Goal: Task Accomplishment & Management: Manage account settings

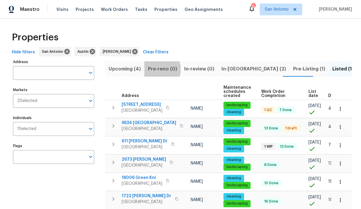
click at [160, 69] on span "Pre-reno (0)" at bounding box center [162, 69] width 29 height 8
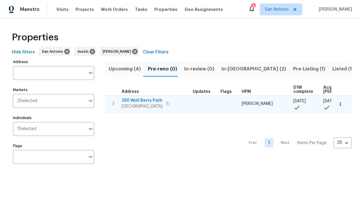
click at [136, 101] on span "250 Wolf Berry Path" at bounding box center [141, 101] width 41 height 6
click at [338, 103] on icon "button" at bounding box center [340, 104] width 6 height 6
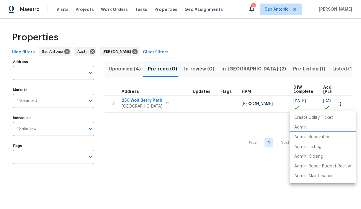
click at [321, 138] on p "Admin: Renovation" at bounding box center [312, 137] width 36 height 6
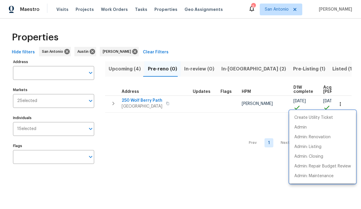
click at [113, 104] on div at bounding box center [180, 104] width 361 height 209
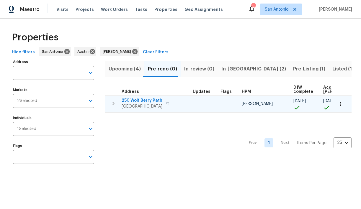
click at [112, 102] on icon "button" at bounding box center [113, 103] width 7 height 7
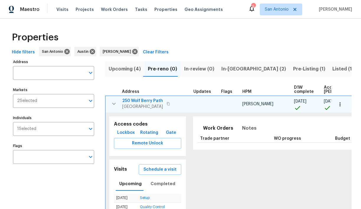
click at [126, 132] on span "Lockbox" at bounding box center [126, 132] width 18 height 7
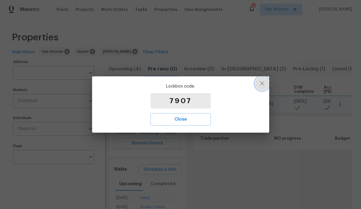
click at [265, 81] on icon "button" at bounding box center [261, 83] width 7 height 7
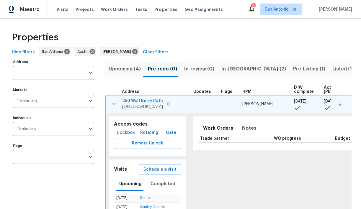
click at [332, 70] on span "Listed (16)" at bounding box center [344, 69] width 24 height 8
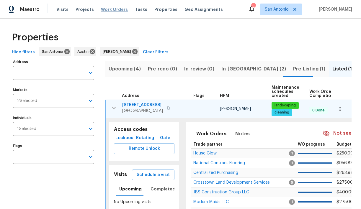
click at [112, 9] on span "Work Orders" at bounding box center [114, 9] width 27 height 6
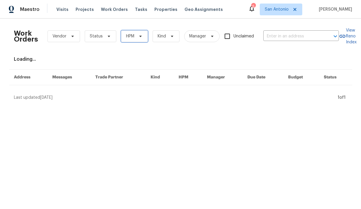
click at [139, 36] on icon at bounding box center [140, 36] width 2 height 1
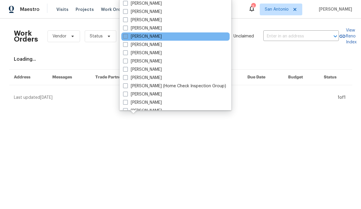
click at [126, 35] on span at bounding box center [125, 36] width 5 height 5
click at [126, 35] on input "[PERSON_NAME]" at bounding box center [125, 36] width 4 height 4
checkbox input "true"
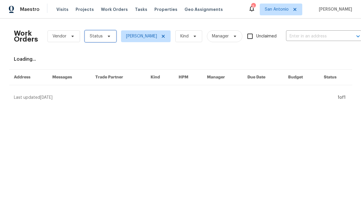
click at [106, 36] on icon at bounding box center [108, 36] width 5 height 5
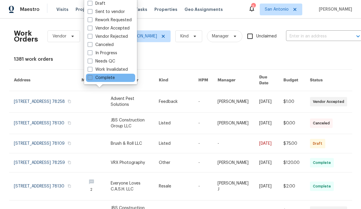
click at [104, 76] on label "Complete" at bounding box center [101, 78] width 27 height 6
click at [91, 76] on input "Complete" at bounding box center [90, 77] width 4 height 4
checkbox input "true"
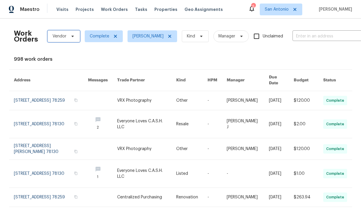
click at [70, 37] on icon at bounding box center [72, 36] width 5 height 5
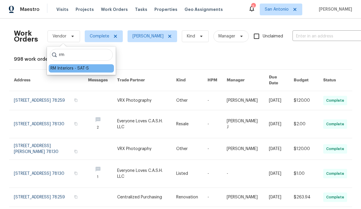
type input "rm"
click at [68, 70] on div "RM Interiors - SAT-S" at bounding box center [69, 68] width 38 height 6
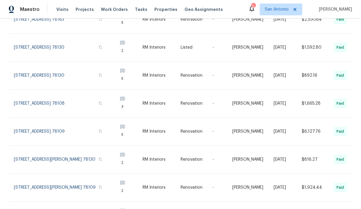
scroll to position [81, 0]
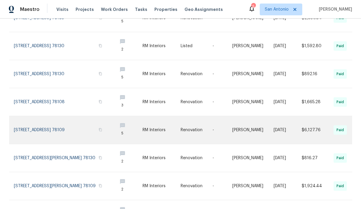
click at [55, 129] on link at bounding box center [63, 130] width 99 height 28
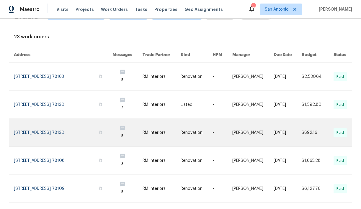
scroll to position [0, 0]
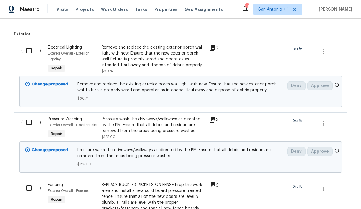
scroll to position [157, 0]
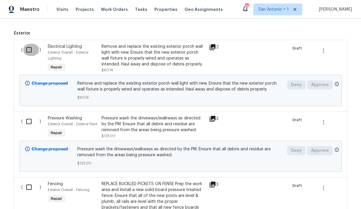
click at [29, 51] on input "checkbox" at bounding box center [31, 50] width 17 height 12
checkbox input "true"
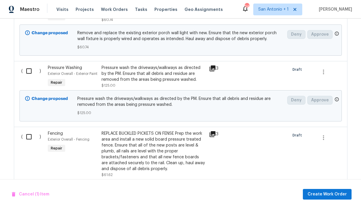
scroll to position [209, 0]
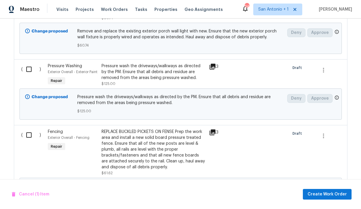
click at [30, 70] on input "checkbox" at bounding box center [31, 69] width 17 height 12
click at [29, 70] on input "checkbox" at bounding box center [31, 69] width 17 height 12
checkbox input "false"
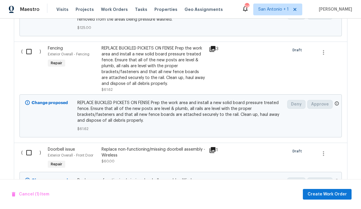
scroll to position [294, 0]
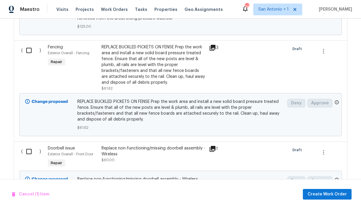
click at [30, 57] on input "checkbox" at bounding box center [31, 50] width 17 height 12
checkbox input "true"
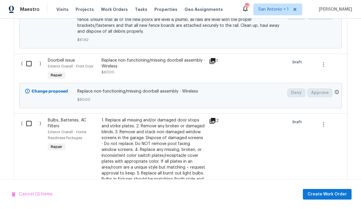
scroll to position [382, 0]
click at [29, 70] on input "checkbox" at bounding box center [31, 63] width 17 height 12
checkbox input "true"
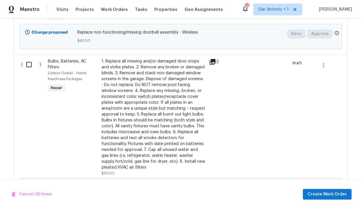
click at [29, 70] on input "checkbox" at bounding box center [31, 64] width 17 height 12
checkbox input "true"
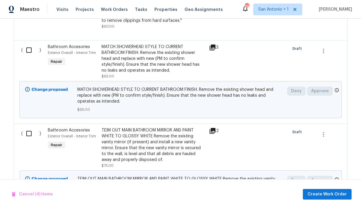
scroll to position [725, 0]
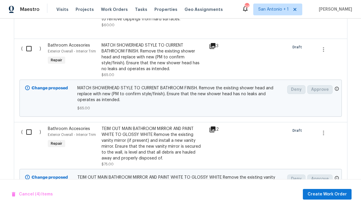
click at [28, 55] on input "checkbox" at bounding box center [31, 48] width 17 height 12
checkbox input "true"
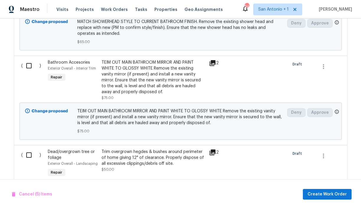
scroll to position [793, 0]
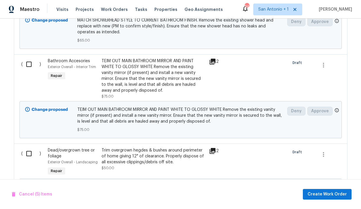
click at [29, 70] on input "checkbox" at bounding box center [31, 64] width 17 height 12
checkbox input "true"
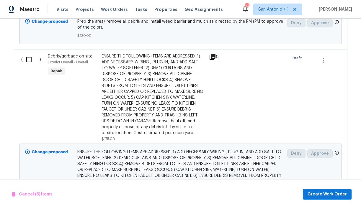
scroll to position [1025, 0]
click at [27, 65] on input "checkbox" at bounding box center [31, 59] width 17 height 12
checkbox input "true"
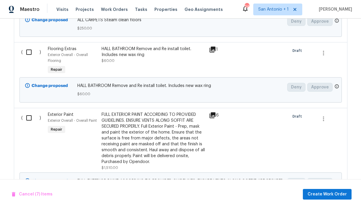
scroll to position [1258, 0]
click at [29, 58] on input "checkbox" at bounding box center [31, 52] width 17 height 12
checkbox input "true"
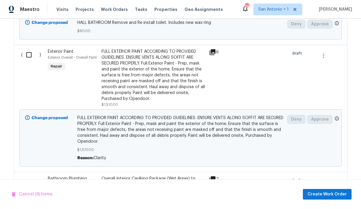
scroll to position [1328, 0]
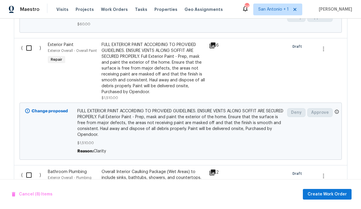
click at [29, 54] on input "checkbox" at bounding box center [31, 48] width 17 height 12
checkbox input "true"
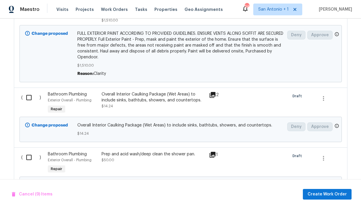
scroll to position [1427, 0]
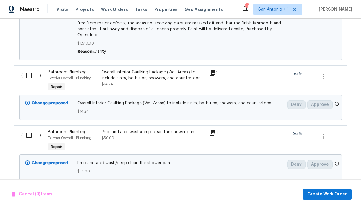
click at [28, 82] on input "checkbox" at bounding box center [31, 75] width 17 height 12
checkbox input "true"
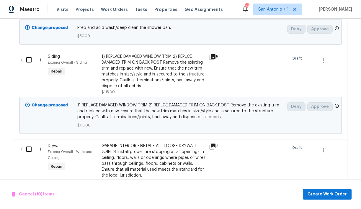
scroll to position [1565, 0]
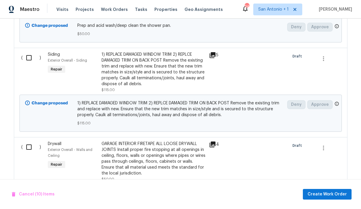
click at [29, 64] on input "checkbox" at bounding box center [31, 58] width 17 height 12
checkbox input "true"
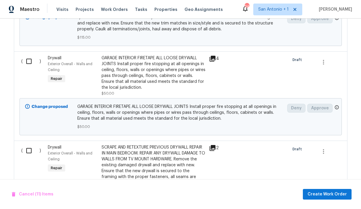
scroll to position [1652, 0]
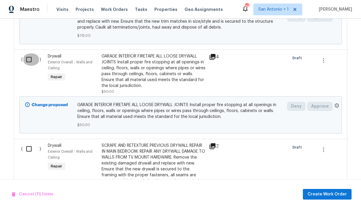
click at [29, 66] on input "checkbox" at bounding box center [31, 59] width 17 height 12
checkbox input "true"
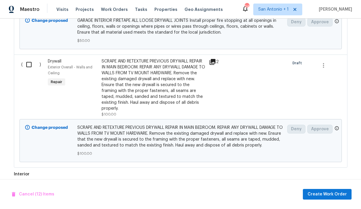
scroll to position [1740, 0]
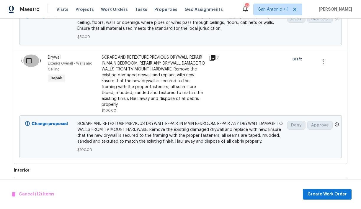
click at [29, 67] on input "checkbox" at bounding box center [31, 61] width 17 height 12
checkbox input "true"
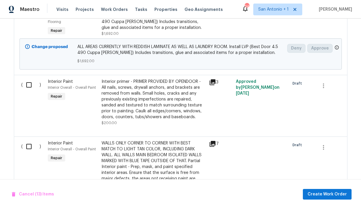
scroll to position [2094, 0]
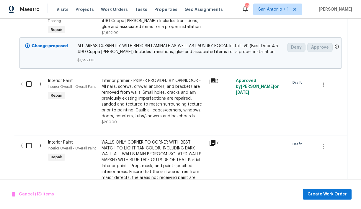
click at [28, 88] on input "checkbox" at bounding box center [31, 84] width 17 height 12
checkbox input "true"
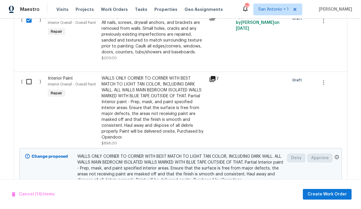
scroll to position [2161, 0]
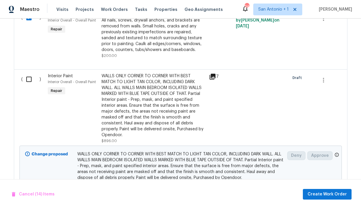
click at [28, 84] on input "checkbox" at bounding box center [31, 79] width 17 height 12
checkbox input "true"
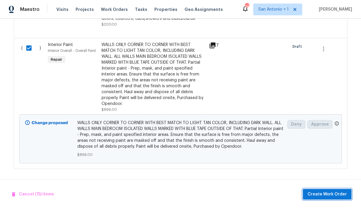
click at [318, 192] on span "Create Work Order" at bounding box center [326, 194] width 39 height 7
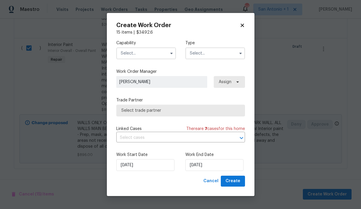
click at [153, 54] on input "text" at bounding box center [146, 53] width 60 height 12
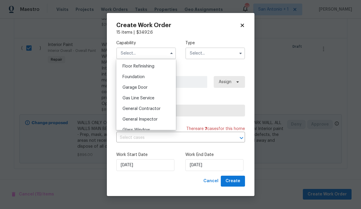
scroll to position [247, 0]
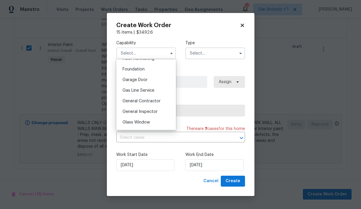
click at [137, 98] on div "General Contractor" at bounding box center [146, 101] width 57 height 11
type input "General Contractor"
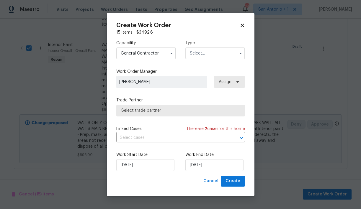
click at [205, 53] on input "text" at bounding box center [215, 53] width 60 height 12
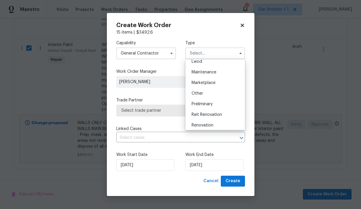
scroll to position [95, 0]
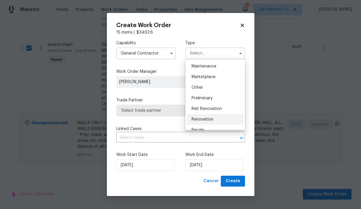
click at [205, 117] on div "Renovation" at bounding box center [215, 119] width 57 height 11
type input "Renovation"
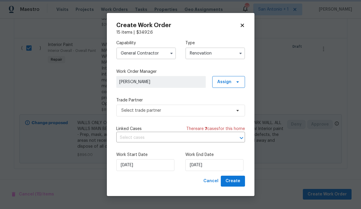
scroll to position [0, 0]
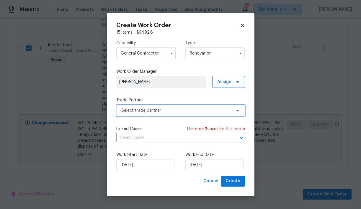
click at [166, 109] on span "Select trade partner" at bounding box center [176, 111] width 110 height 6
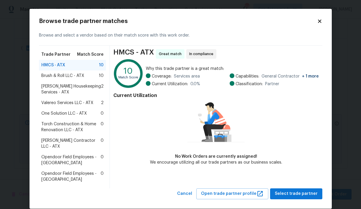
click at [81, 140] on span "[PERSON_NAME] Contractor LLC - ATX" at bounding box center [71, 144] width 60 height 12
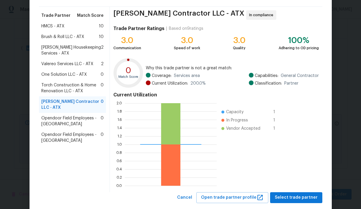
scroll to position [51, 0]
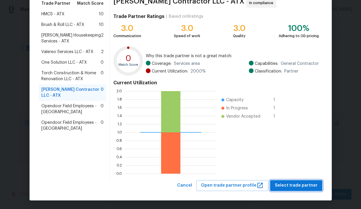
click at [297, 186] on span "Select trade partner" at bounding box center [295, 185] width 43 height 7
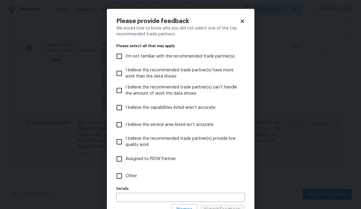
scroll to position [24, 0]
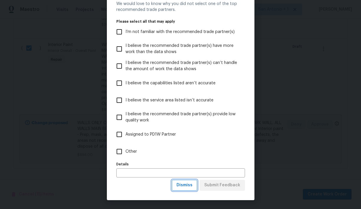
click at [188, 187] on span "Dismiss" at bounding box center [184, 185] width 16 height 7
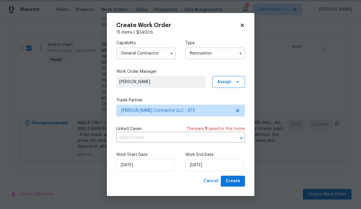
scroll to position [0, 0]
click at [206, 167] on input "[DATE]" at bounding box center [214, 165] width 58 height 12
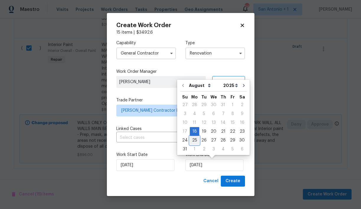
click at [193, 140] on div "25" at bounding box center [194, 140] width 9 height 8
type input "8/25/2025"
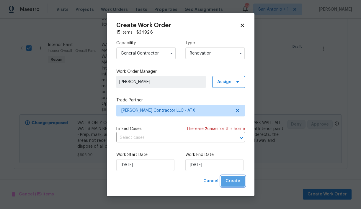
click at [234, 183] on span "Create" at bounding box center [232, 180] width 15 height 7
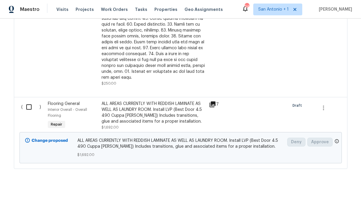
scroll to position [698, 0]
click at [29, 110] on input "checkbox" at bounding box center [31, 107] width 17 height 12
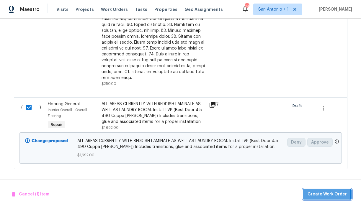
click at [323, 193] on span "Create Work Order" at bounding box center [326, 194] width 39 height 7
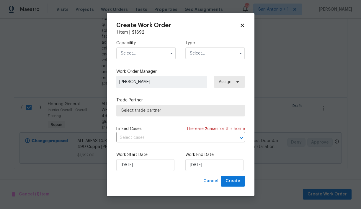
click at [151, 53] on input "text" at bounding box center [146, 53] width 60 height 12
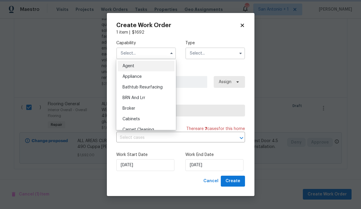
click at [177, 38] on div "Capability Agent Appliance Bathtub Resurfacing BRN And Lrr Broker Cabinets Carp…" at bounding box center [180, 49] width 129 height 29
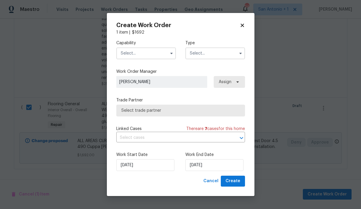
click at [242, 24] on icon at bounding box center [241, 25] width 5 height 5
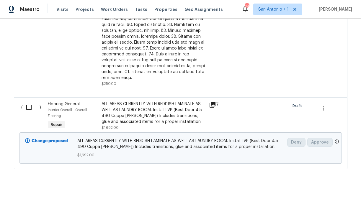
click at [104, 114] on div "ALL AREAS CURRENTLY WITH REDDISH LAMINATE AS WELL AS LAUNDRY ROOM. Install LVP …" at bounding box center [153, 113] width 104 height 24
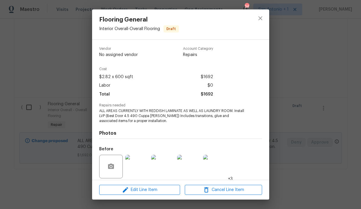
scroll to position [43, 0]
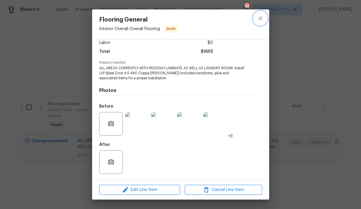
click at [260, 19] on icon "close" at bounding box center [259, 18] width 7 height 7
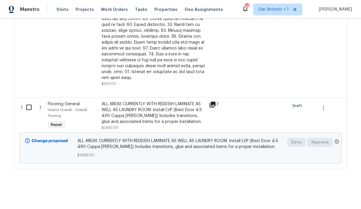
click at [29, 108] on input "checkbox" at bounding box center [31, 107] width 17 height 12
checkbox input "true"
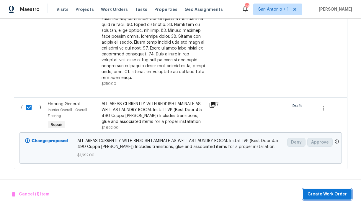
click at [326, 194] on span "Create Work Order" at bounding box center [326, 194] width 39 height 7
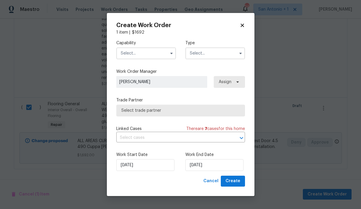
click at [151, 54] on input "text" at bounding box center [146, 53] width 60 height 12
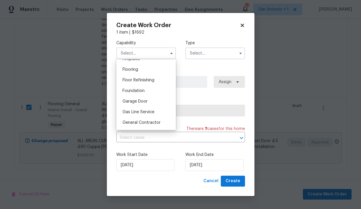
scroll to position [224, 0]
click at [138, 70] on span "Flooring" at bounding box center [130, 70] width 16 height 4
type input "Flooring"
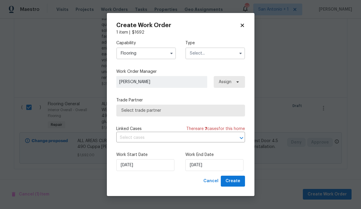
click at [201, 55] on input "text" at bounding box center [215, 53] width 60 height 12
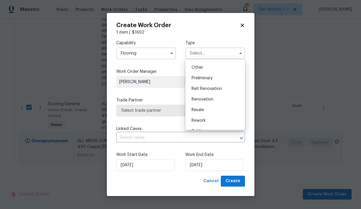
scroll to position [116, 0]
click at [205, 100] on span "Renovation" at bounding box center [202, 99] width 22 height 4
type input "Renovation"
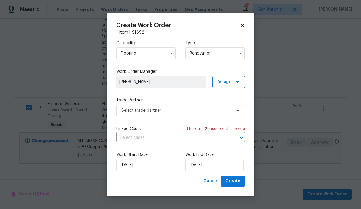
scroll to position [0, 0]
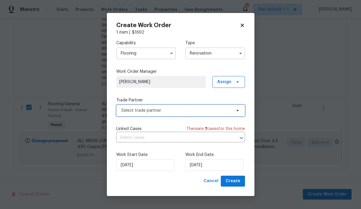
click at [166, 112] on span "Select trade partner" at bounding box center [176, 111] width 110 height 6
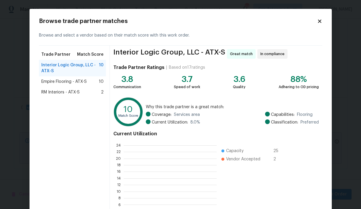
scroll to position [83, 93]
click at [78, 80] on span "Empire Flooring - ATX-S" at bounding box center [63, 82] width 45 height 6
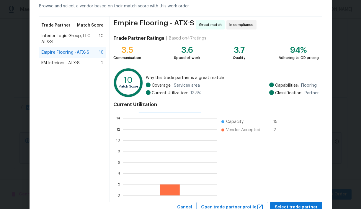
scroll to position [51, 0]
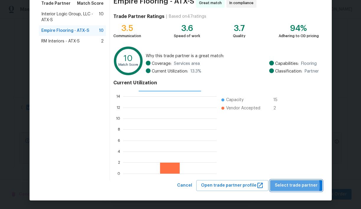
click at [292, 186] on span "Select trade partner" at bounding box center [295, 185] width 43 height 7
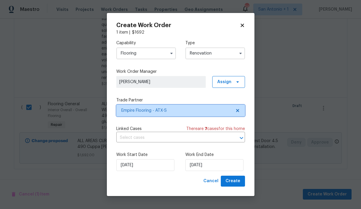
scroll to position [0, 0]
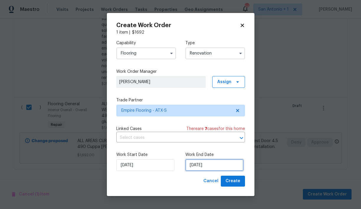
click at [209, 168] on input "8/18/2025" at bounding box center [214, 165] width 58 height 12
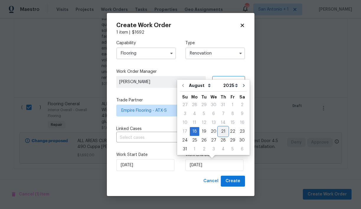
click at [220, 131] on div "21" at bounding box center [222, 131] width 9 height 8
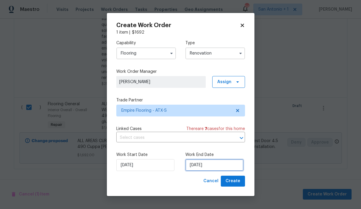
click at [219, 163] on input "8/21/2025" at bounding box center [214, 165] width 58 height 12
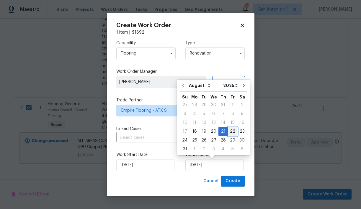
click at [229, 132] on div "22" at bounding box center [232, 131] width 9 height 8
type input "8/22/2025"
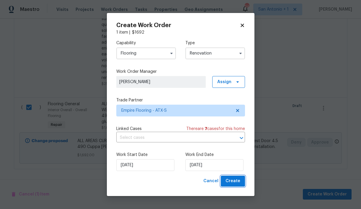
click at [233, 180] on span "Create" at bounding box center [232, 180] width 15 height 7
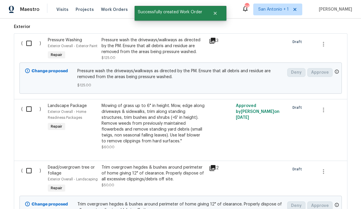
scroll to position [193, 0]
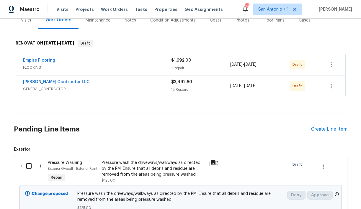
scroll to position [75, 0]
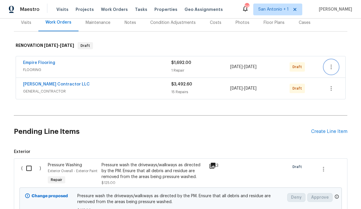
click at [332, 68] on icon "button" at bounding box center [330, 66] width 7 height 7
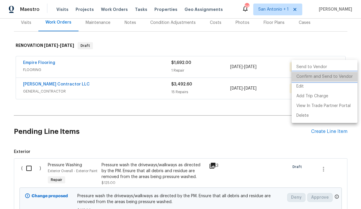
click at [328, 76] on li "Confirm and Send to Vendor" at bounding box center [324, 77] width 66 height 10
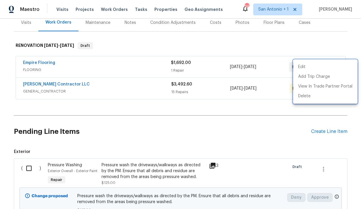
click at [135, 126] on div at bounding box center [180, 104] width 361 height 209
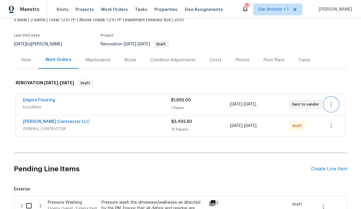
scroll to position [18, 0]
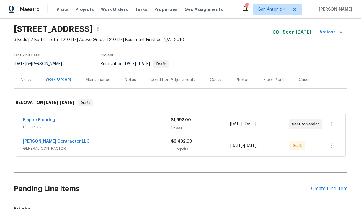
click at [214, 79] on div "Costs" at bounding box center [215, 80] width 11 height 6
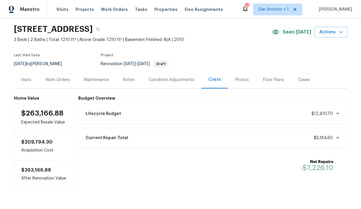
click at [62, 81] on div "Work Orders" at bounding box center [57, 80] width 24 height 6
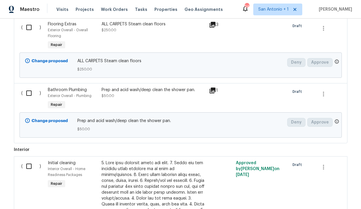
scroll to position [483, 0]
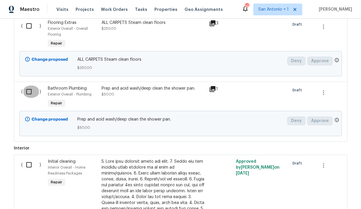
click at [29, 98] on input "checkbox" at bounding box center [31, 91] width 17 height 12
checkbox input "true"
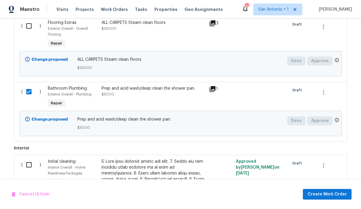
click at [29, 171] on input "checkbox" at bounding box center [31, 165] width 17 height 12
checkbox input "true"
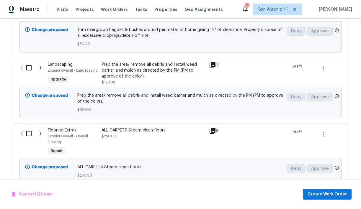
scroll to position [374, 0]
click at [29, 75] on input "checkbox" at bounding box center [31, 68] width 17 height 12
checkbox input "true"
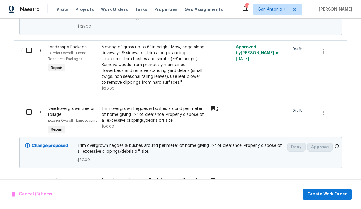
scroll to position [259, 0]
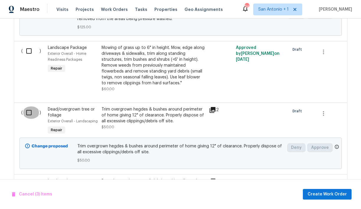
click at [29, 119] on input "checkbox" at bounding box center [31, 112] width 17 height 12
checkbox input "true"
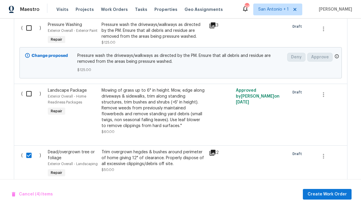
scroll to position [213, 0]
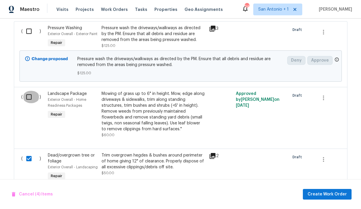
click at [28, 103] on input "checkbox" at bounding box center [31, 97] width 17 height 12
checkbox input "true"
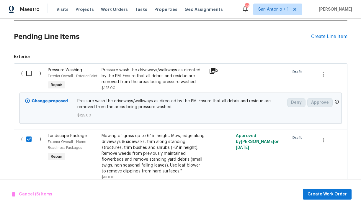
scroll to position [167, 0]
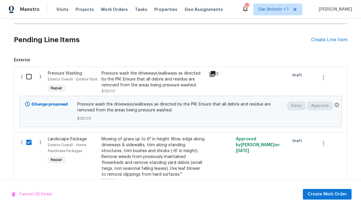
click at [29, 78] on input "checkbox" at bounding box center [31, 76] width 17 height 12
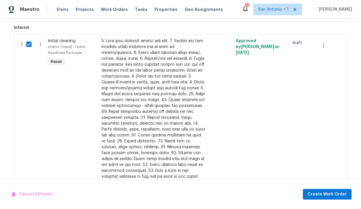
scroll to position [588, 0]
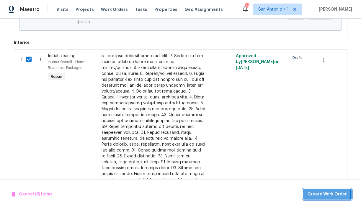
click at [323, 194] on span "Create Work Order" at bounding box center [326, 194] width 39 height 7
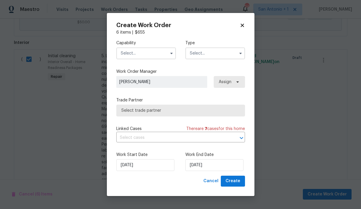
click at [242, 25] on icon at bounding box center [241, 25] width 3 height 3
checkbox input "false"
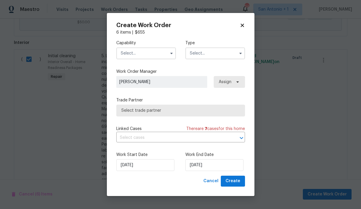
checkbox input "false"
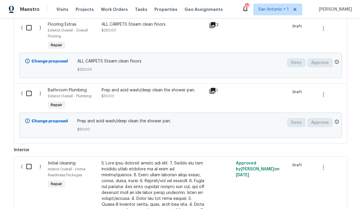
scroll to position [480, 0]
click at [30, 100] on input "checkbox" at bounding box center [31, 94] width 17 height 12
checkbox input "true"
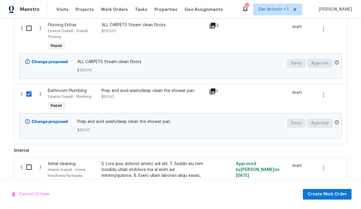
click at [29, 172] on input "checkbox" at bounding box center [31, 167] width 17 height 12
checkbox input "true"
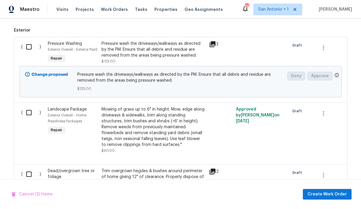
scroll to position [194, 0]
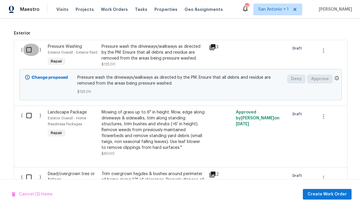
click at [29, 51] on input "checkbox" at bounding box center [31, 50] width 17 height 12
checkbox input "true"
click at [324, 193] on span "Create Work Order" at bounding box center [326, 194] width 39 height 7
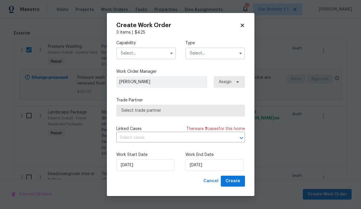
click at [155, 53] on input "text" at bounding box center [146, 53] width 60 height 12
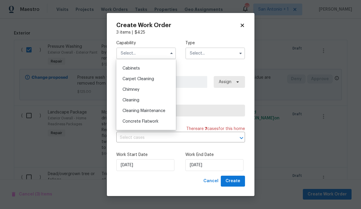
scroll to position [52, 0]
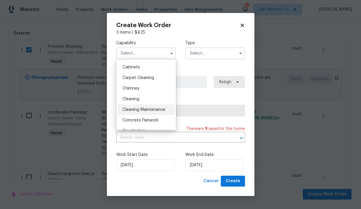
click at [146, 108] on span "Cleaning Maintenance" at bounding box center [143, 110] width 43 height 4
type input "Cleaning Maintenance"
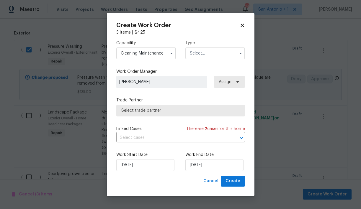
click at [200, 54] on input "text" at bounding box center [215, 53] width 60 height 12
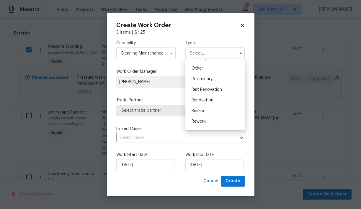
scroll to position [123, 0]
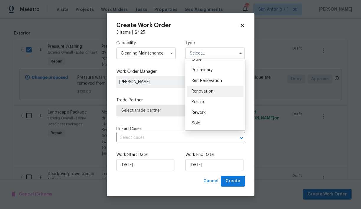
click at [207, 88] on div "Renovation" at bounding box center [215, 91] width 57 height 11
type input "Renovation"
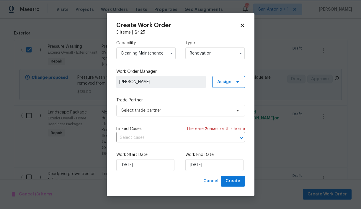
scroll to position [0, 0]
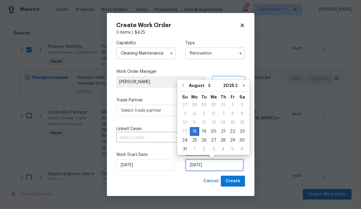
click at [197, 162] on input "[DATE]" at bounding box center [214, 165] width 58 height 12
click at [193, 138] on div "25" at bounding box center [194, 140] width 9 height 8
type input "[DATE]"
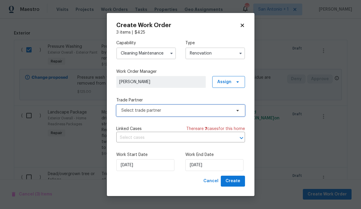
click at [219, 112] on span "Select trade partner" at bounding box center [176, 111] width 110 height 6
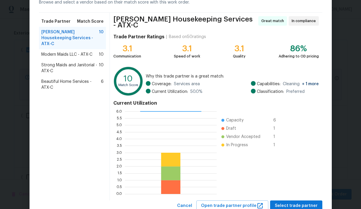
scroll to position [51, 0]
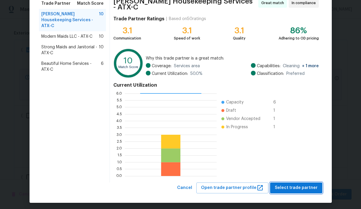
click at [298, 184] on span "Select trade partner" at bounding box center [295, 187] width 43 height 7
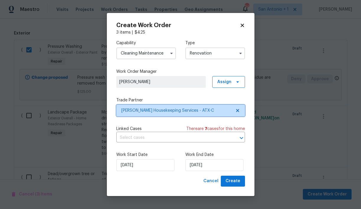
scroll to position [0, 0]
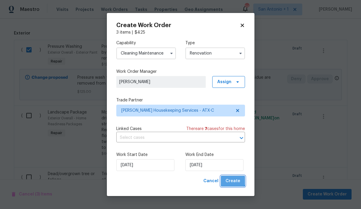
click at [233, 179] on span "Create" at bounding box center [232, 180] width 15 height 7
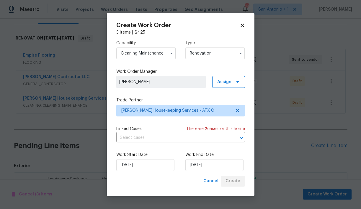
scroll to position [216, 0]
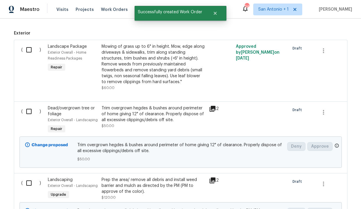
click at [29, 49] on input "checkbox" at bounding box center [31, 50] width 17 height 12
checkbox input "true"
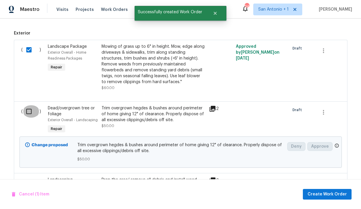
click at [29, 111] on input "checkbox" at bounding box center [31, 111] width 17 height 12
checkbox input "true"
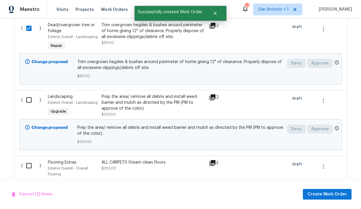
scroll to position [302, 0]
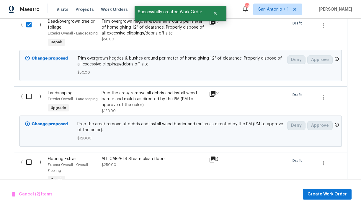
click at [29, 97] on input "checkbox" at bounding box center [31, 96] width 17 height 12
checkbox input "true"
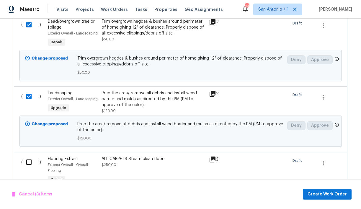
scroll to position [352, 0]
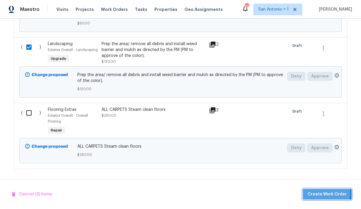
click at [327, 193] on span "Create Work Order" at bounding box center [326, 194] width 39 height 7
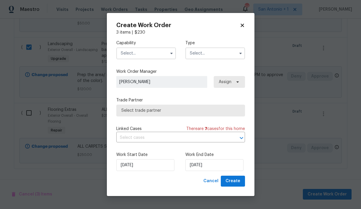
click at [158, 54] on input "text" at bounding box center [146, 53] width 60 height 12
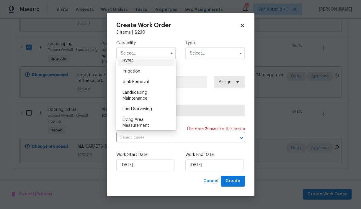
scroll to position [362, 0]
click at [137, 90] on div "Landscaping Maintenance" at bounding box center [146, 95] width 57 height 17
type input "Landscaping Maintenance"
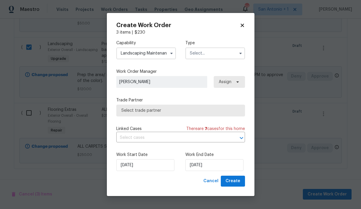
click at [212, 54] on input "text" at bounding box center [215, 53] width 60 height 12
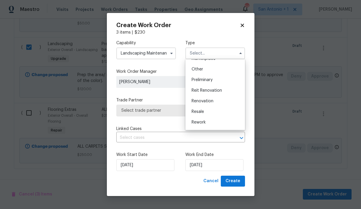
scroll to position [114, 0]
click at [212, 100] on span "Renovation" at bounding box center [202, 100] width 22 height 4
type input "Renovation"
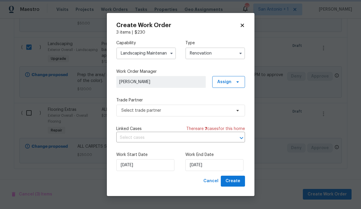
scroll to position [0, 0]
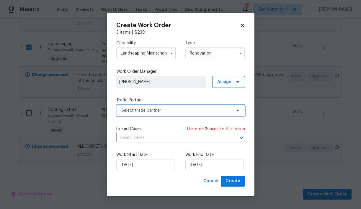
click at [214, 111] on span "Select trade partner" at bounding box center [176, 111] width 110 height 6
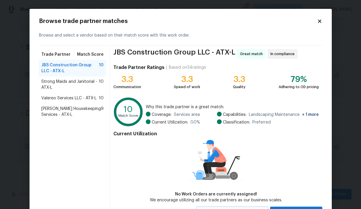
click at [67, 108] on span "[PERSON_NAME] Housekeeping Services - ATX-L" at bounding box center [71, 112] width 60 height 12
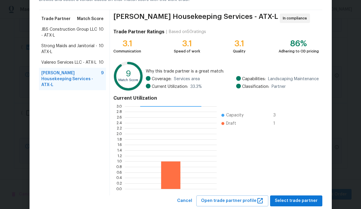
scroll to position [51, 0]
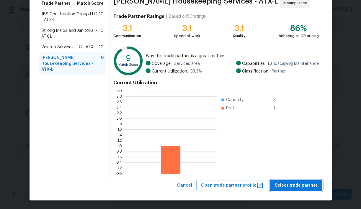
click at [300, 186] on span "Select trade partner" at bounding box center [295, 185] width 43 height 7
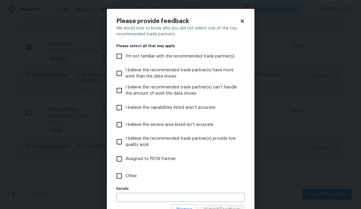
scroll to position [24, 0]
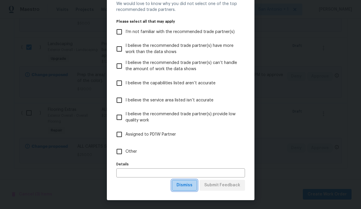
click at [190, 184] on span "Dismiss" at bounding box center [184, 185] width 16 height 7
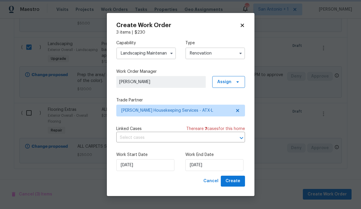
scroll to position [0, 0]
click at [203, 166] on input "[DATE]" at bounding box center [214, 165] width 58 height 12
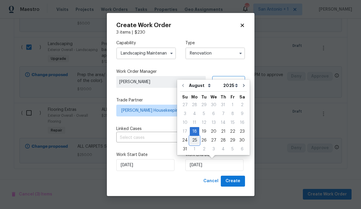
click at [193, 138] on div "25" at bounding box center [194, 140] width 9 height 8
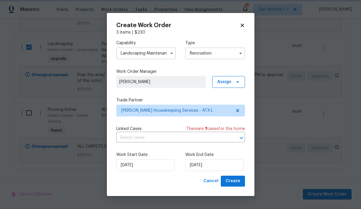
type input "[DATE]"
click at [232, 180] on span "Create" at bounding box center [232, 180] width 15 height 7
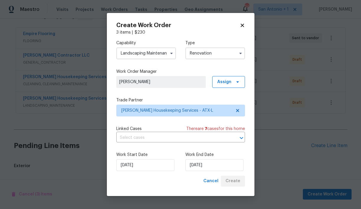
scroll to position [174, 0]
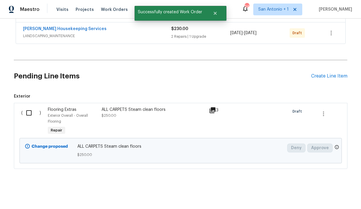
click at [28, 111] on input "checkbox" at bounding box center [31, 113] width 17 height 12
checkbox input "true"
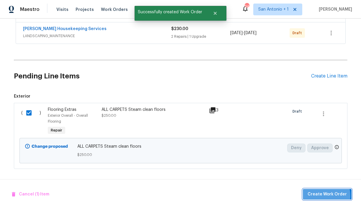
click at [325, 195] on span "Create Work Order" at bounding box center [326, 194] width 39 height 7
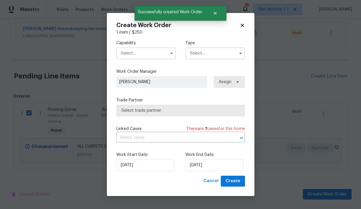
click at [161, 51] on input "text" at bounding box center [146, 53] width 60 height 12
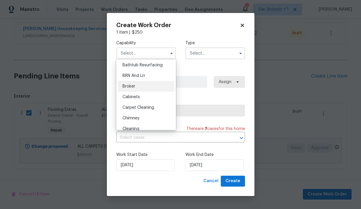
scroll to position [27, 0]
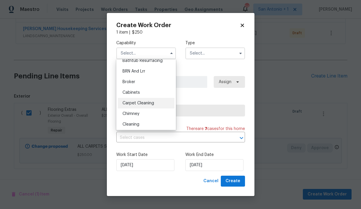
click at [151, 103] on span "Carpet Cleaning" at bounding box center [138, 103] width 32 height 4
type input "Carpet Cleaning"
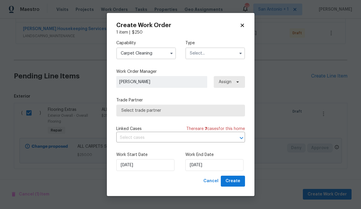
click at [208, 55] on input "text" at bounding box center [215, 53] width 60 height 12
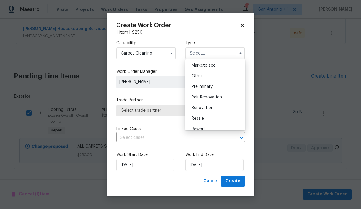
scroll to position [109, 0]
click at [205, 106] on span "Renovation" at bounding box center [202, 105] width 22 height 4
type input "Renovation"
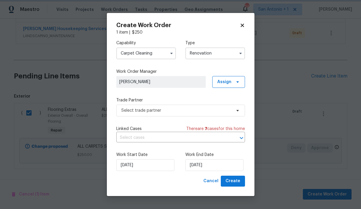
scroll to position [0, 0]
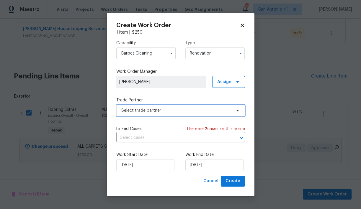
click at [161, 109] on span "Select trade partner" at bounding box center [176, 111] width 110 height 6
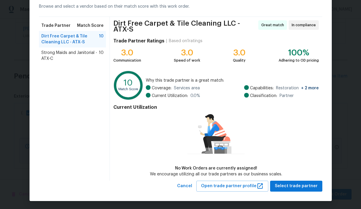
scroll to position [29, 0]
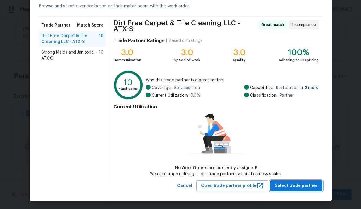
click at [302, 185] on span "Select trade partner" at bounding box center [295, 185] width 43 height 7
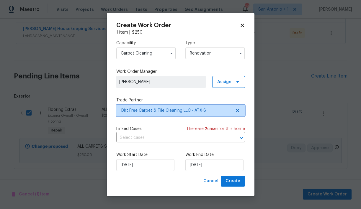
scroll to position [0, 0]
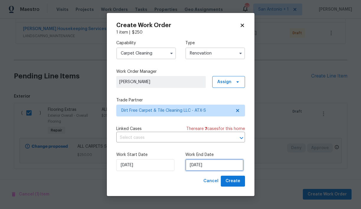
click at [200, 164] on input "[DATE]" at bounding box center [214, 165] width 58 height 12
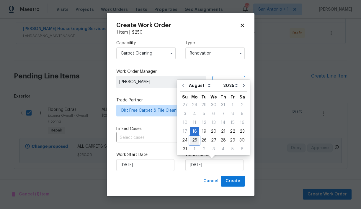
click at [192, 139] on div "25" at bounding box center [194, 140] width 9 height 8
type input "[DATE]"
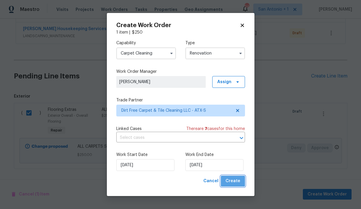
click at [233, 181] on span "Create" at bounding box center [232, 180] width 15 height 7
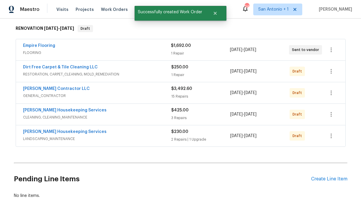
scroll to position [92, 0]
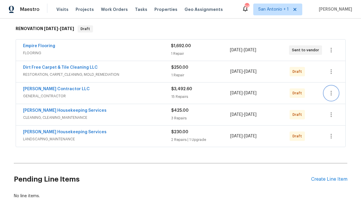
click at [332, 94] on icon "button" at bounding box center [330, 93] width 7 height 7
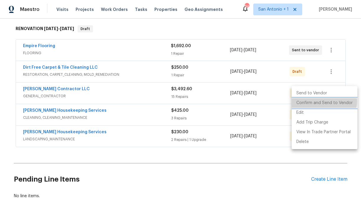
click at [319, 101] on li "Confirm and Send to Vendor" at bounding box center [324, 103] width 66 height 10
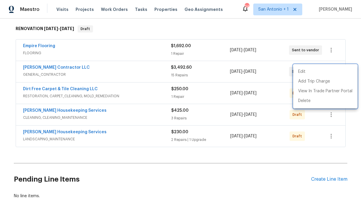
click at [348, 38] on div at bounding box center [180, 104] width 361 height 209
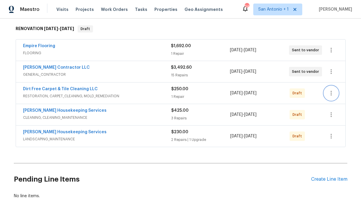
click at [330, 94] on icon "button" at bounding box center [330, 93] width 7 height 7
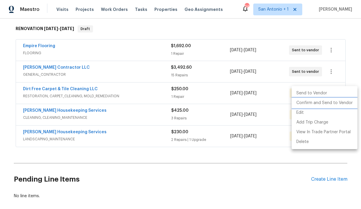
click at [326, 103] on li "Confirm and Send to Vendor" at bounding box center [324, 103] width 66 height 10
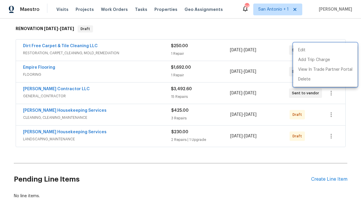
click at [334, 34] on div at bounding box center [180, 104] width 361 height 209
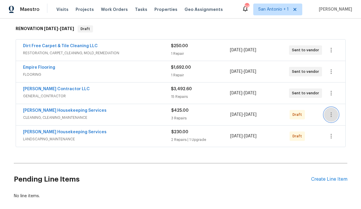
click at [331, 117] on icon "button" at bounding box center [330, 114] width 1 height 5
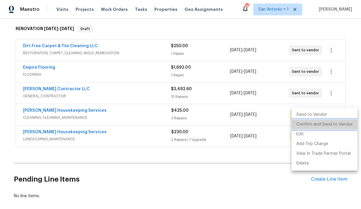
click at [327, 124] on li "Confirm and Send to Vendor" at bounding box center [324, 125] width 66 height 10
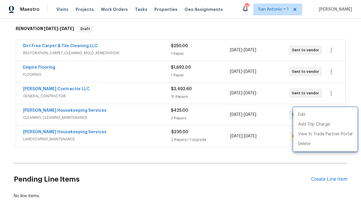
click at [333, 28] on div at bounding box center [180, 104] width 361 height 209
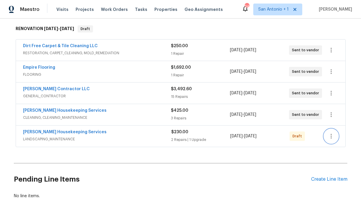
click at [330, 137] on icon "button" at bounding box center [330, 136] width 1 height 5
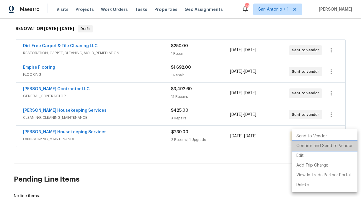
click at [328, 146] on li "Confirm and Send to Vendor" at bounding box center [324, 146] width 66 height 10
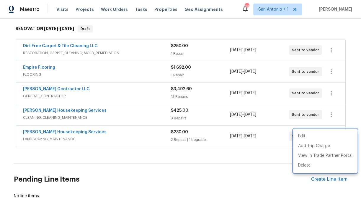
click at [249, 34] on div at bounding box center [180, 104] width 361 height 209
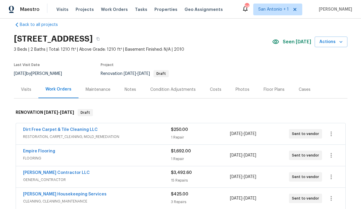
scroll to position [0, 0]
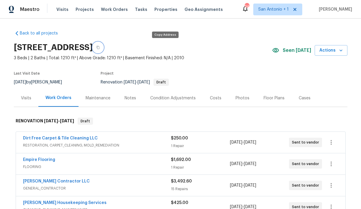
click at [103, 48] on button "button" at bounding box center [98, 47] width 11 height 11
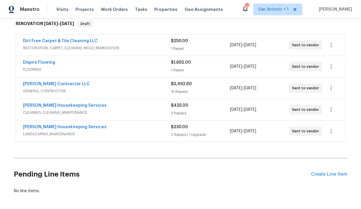
scroll to position [99, 0]
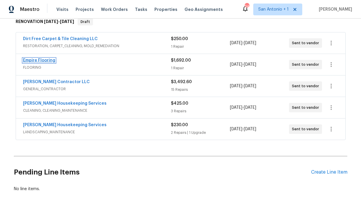
click at [46, 61] on link "Empire Flooring" at bounding box center [39, 60] width 32 height 4
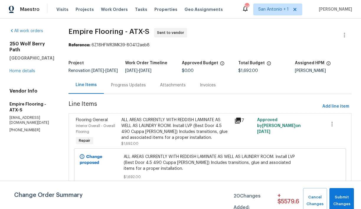
scroll to position [2, 0]
click at [340, 197] on span "Submit Changes" at bounding box center [341, 201] width 19 height 14
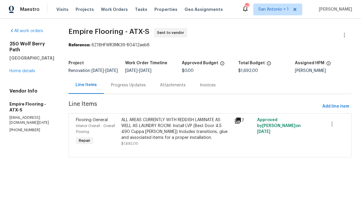
scroll to position [0, 0]
click at [23, 69] on link "Home details" at bounding box center [22, 71] width 26 height 4
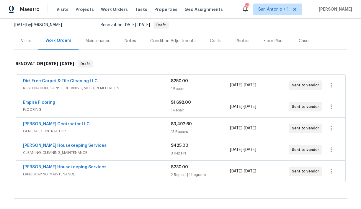
scroll to position [62, 0]
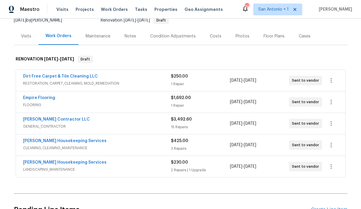
click at [126, 36] on div "Notes" at bounding box center [129, 36] width 11 height 6
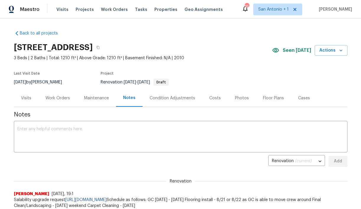
click at [58, 96] on div "Work Orders" at bounding box center [57, 98] width 24 height 6
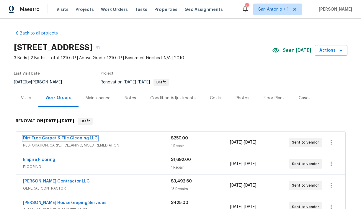
click at [52, 138] on link "Dirt Free Carpet & Tile Cleaning LLC" at bounding box center [60, 138] width 75 height 4
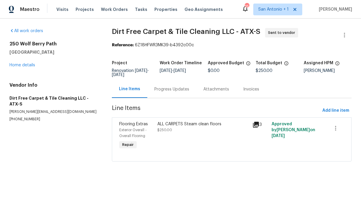
click at [167, 89] on div "Progress Updates" at bounding box center [171, 89] width 35 height 6
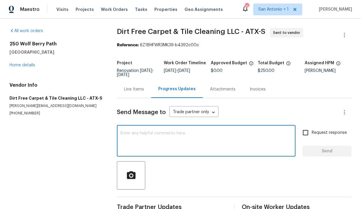
click at [141, 137] on textarea at bounding box center [205, 141] width 171 height 21
paste textarea "Salability upgrade request https://opendoor.slack.com/archives/C02LY0HEAMQ/p175…"
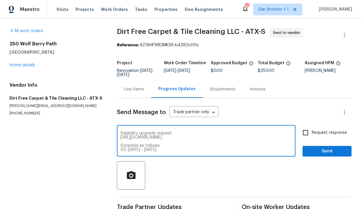
scroll to position [12, 0]
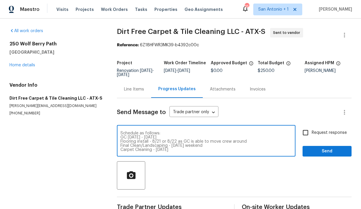
type textarea "Salability upgrade request https://opendoor.slack.com/archives/C02LY0HEAMQ/p175…"
click at [318, 153] on span "Send" at bounding box center [327, 151] width 40 height 7
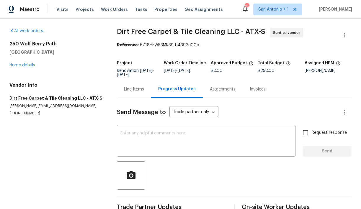
scroll to position [0, 0]
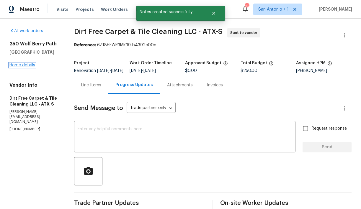
click at [22, 64] on link "Home details" at bounding box center [22, 65] width 26 height 4
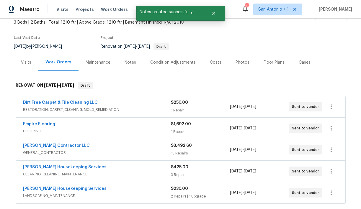
scroll to position [55, 0]
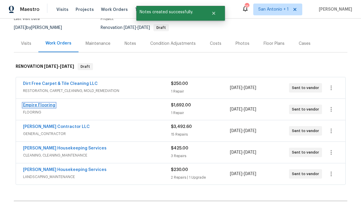
click at [40, 106] on link "Empire Flooring" at bounding box center [39, 105] width 32 height 4
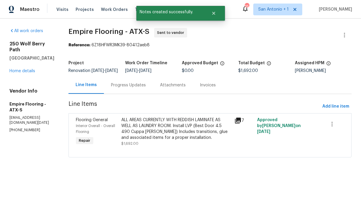
click at [137, 88] on div "Progress Updates" at bounding box center [128, 85] width 35 height 6
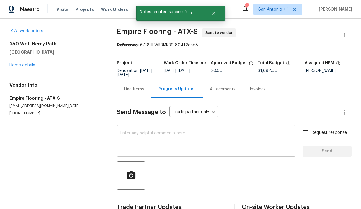
click at [144, 131] on textarea at bounding box center [205, 141] width 171 height 21
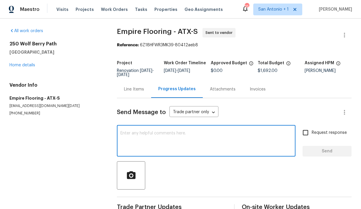
paste textarea "Salability upgrade request https://opendoor.slack.com/archives/C02LY0HEAMQ/p175…"
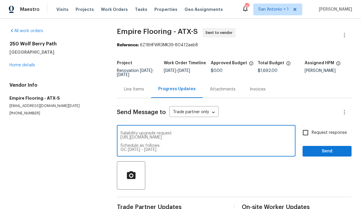
scroll to position [12, 0]
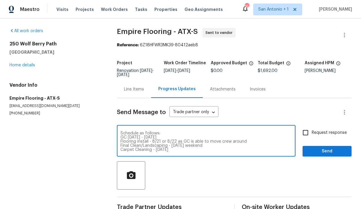
type textarea "Salability upgrade request https://opendoor.slack.com/archives/C02LY0HEAMQ/p175…"
click at [330, 154] on span "Send" at bounding box center [327, 151] width 40 height 7
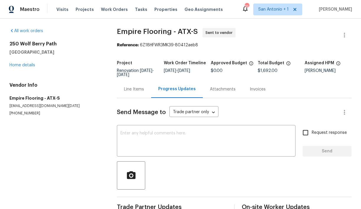
scroll to position [0, 0]
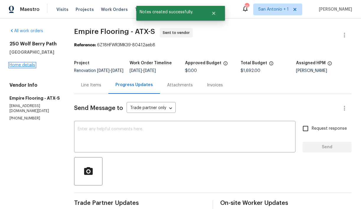
click at [27, 65] on link "Home details" at bounding box center [22, 65] width 26 height 4
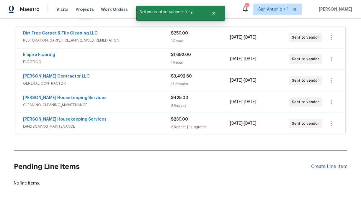
scroll to position [111, 0]
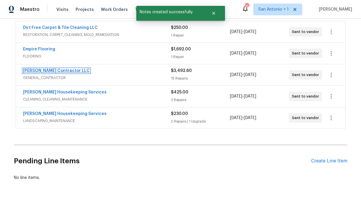
click at [57, 71] on link "[PERSON_NAME] Contractor LLC" at bounding box center [56, 71] width 67 height 4
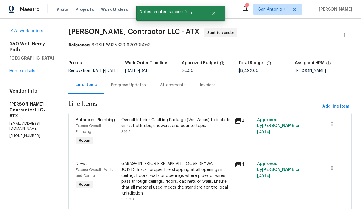
click at [143, 86] on div "Progress Updates" at bounding box center [128, 84] width 49 height 17
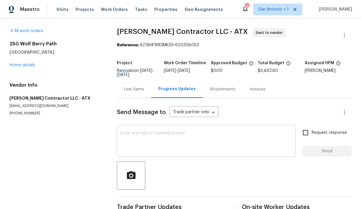
click at [154, 136] on textarea at bounding box center [205, 141] width 171 height 21
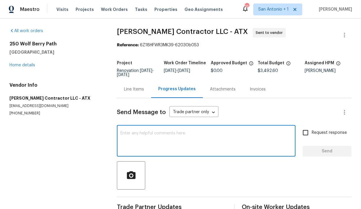
paste textarea "Salability upgrade request https://opendoor.slack.com/archives/C02LY0HEAMQ/p175…"
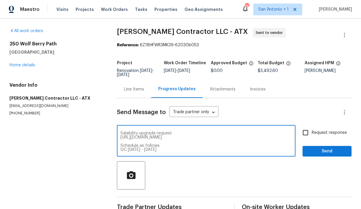
scroll to position [12, 0]
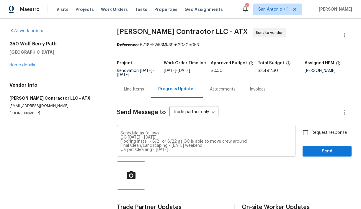
click at [120, 127] on div "Salability upgrade request https://opendoor.slack.com/archives/C02LY0HEAMQ/p175…" at bounding box center [206, 141] width 178 height 30
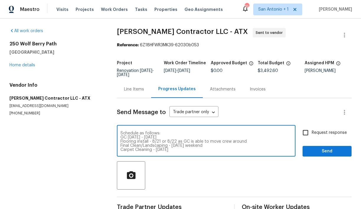
click at [121, 129] on div "Salability upgrade request https://opendoor.slack.com/archives/C02LY0HEAMQ/p175…" at bounding box center [206, 141] width 178 height 30
click at [120, 133] on textarea "Salability upgrade request https://opendoor.slack.com/archives/C02LY0HEAMQ/p175…" at bounding box center [205, 141] width 171 height 21
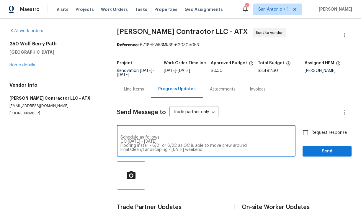
scroll to position [29, 0]
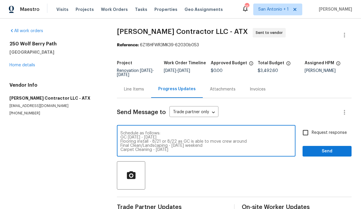
type textarea "Salability upgrade request https://opendoor.slack.com/archives/C02LY0HEAMQ/p175…"
click at [324, 147] on button "Send" at bounding box center [326, 151] width 49 height 11
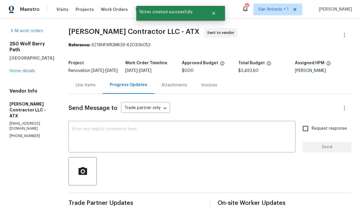
scroll to position [0, 0]
click at [28, 69] on link "Home details" at bounding box center [22, 71] width 26 height 4
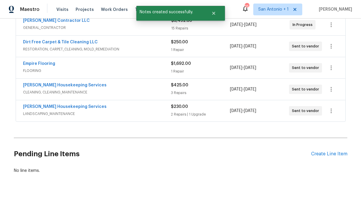
scroll to position [118, 0]
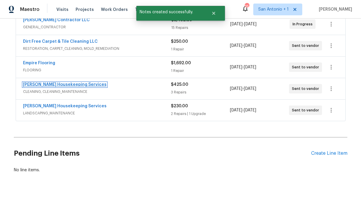
click at [61, 84] on link "[PERSON_NAME] Housekeeping Services" at bounding box center [64, 85] width 83 height 4
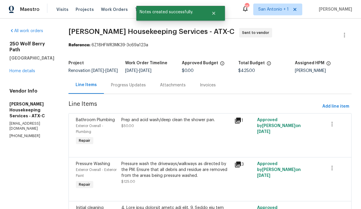
click at [137, 88] on div "Progress Updates" at bounding box center [128, 85] width 35 height 6
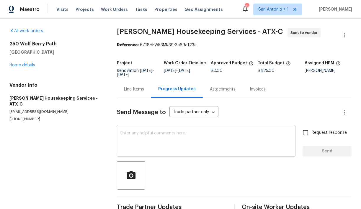
click at [165, 136] on textarea at bounding box center [205, 141] width 171 height 21
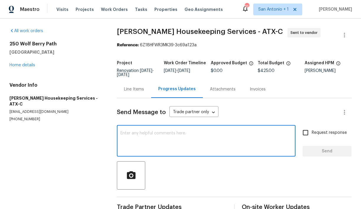
paste textarea "Salability upgrade request https://opendoor.slack.com/archives/C02LY0HEAMQ/p175…"
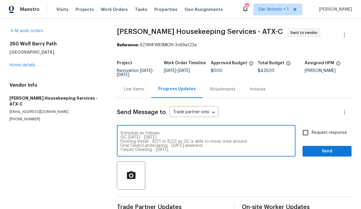
type textarea "Salability upgrade request https://opendoor.slack.com/archives/C02LY0HEAMQ/p175…"
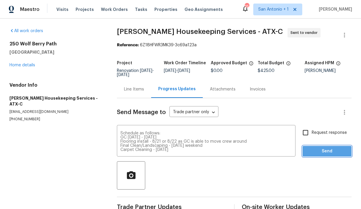
click at [317, 155] on button "Send" at bounding box center [326, 151] width 49 height 11
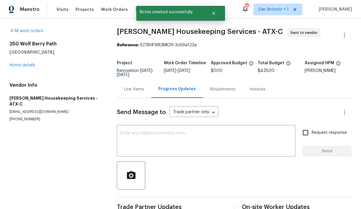
scroll to position [0, 0]
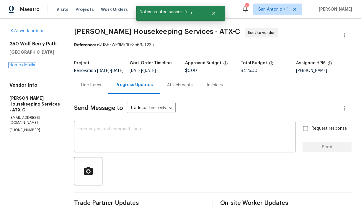
click at [27, 67] on link "Home details" at bounding box center [22, 65] width 26 height 4
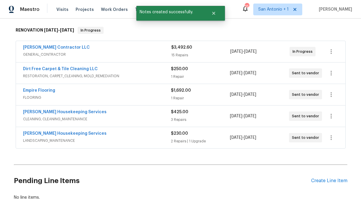
scroll to position [95, 0]
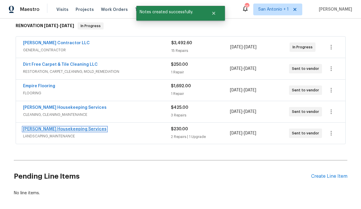
click at [64, 130] on link "[PERSON_NAME] Housekeeping Services" at bounding box center [64, 129] width 83 height 4
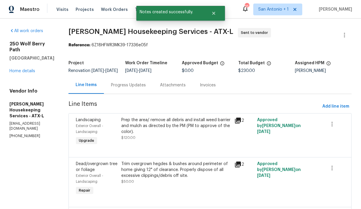
click at [144, 88] on div "Progress Updates" at bounding box center [128, 85] width 35 height 6
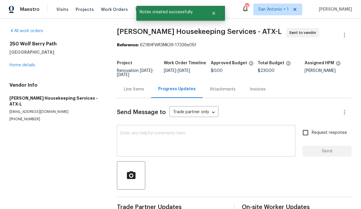
click at [167, 141] on textarea at bounding box center [205, 141] width 171 height 21
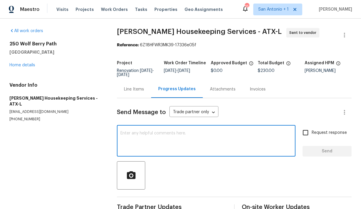
paste textarea "Salability upgrade request https://opendoor.slack.com/archives/C02LY0HEAMQ/p175…"
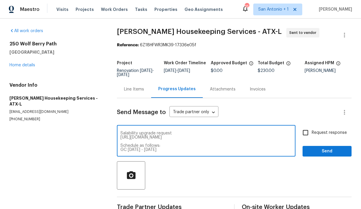
scroll to position [12, 0]
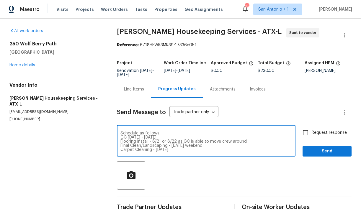
type textarea "Salability upgrade request https://opendoor.slack.com/archives/C02LY0HEAMQ/p175…"
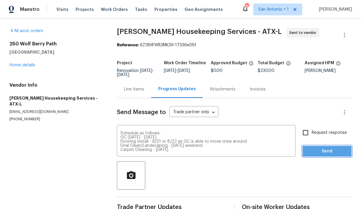
click at [317, 154] on span "Send" at bounding box center [327, 151] width 40 height 7
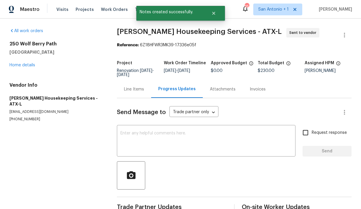
scroll to position [0, 0]
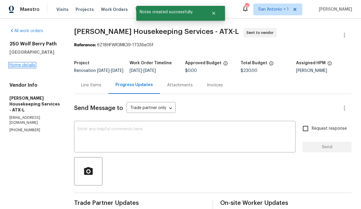
click at [27, 65] on link "Home details" at bounding box center [22, 65] width 26 height 4
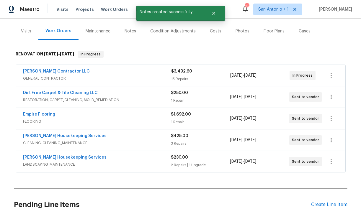
scroll to position [68, 0]
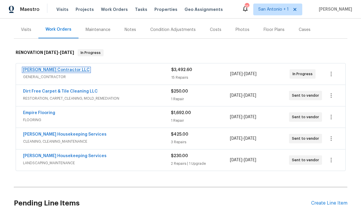
click at [65, 69] on link "[PERSON_NAME] Contractor LLC" at bounding box center [56, 70] width 67 height 4
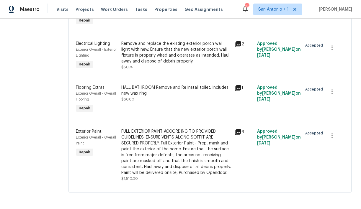
scroll to position [878, 0]
click at [170, 64] on div "Remove and replace the existing exterior porch wall light with new. Ensure that…" at bounding box center [176, 53] width 110 height 24
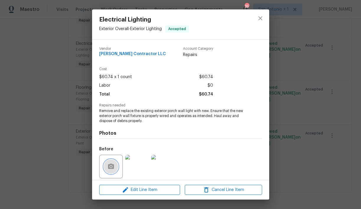
click at [113, 167] on icon "button" at bounding box center [111, 166] width 6 height 5
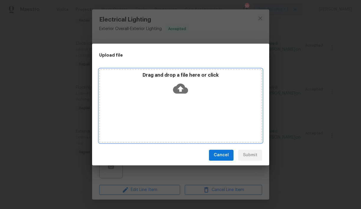
click at [180, 90] on icon at bounding box center [180, 88] width 15 height 15
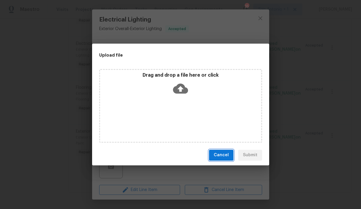
click at [220, 154] on span "Cancel" at bounding box center [220, 155] width 15 height 7
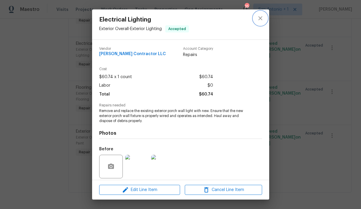
click at [261, 18] on icon "close" at bounding box center [259, 18] width 7 height 7
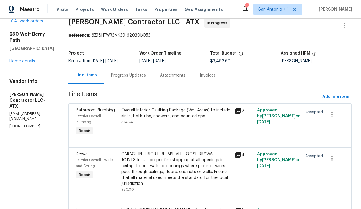
scroll to position [8, 0]
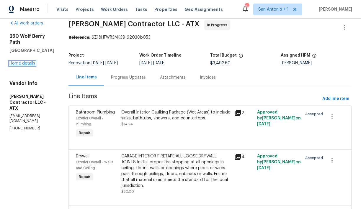
click at [25, 61] on link "Home details" at bounding box center [22, 63] width 26 height 4
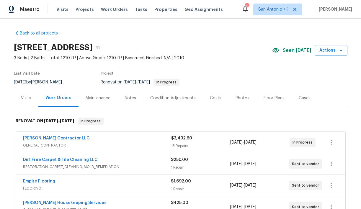
click at [269, 98] on div "Floor Plans" at bounding box center [273, 98] width 21 height 6
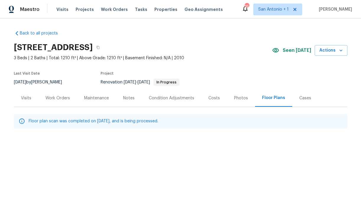
click at [60, 96] on div "Work Orders" at bounding box center [57, 98] width 24 height 6
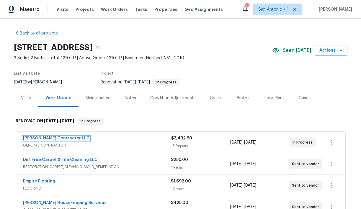
click at [62, 139] on link "[PERSON_NAME] Contractor LLC" at bounding box center [56, 138] width 67 height 4
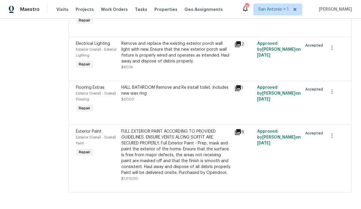
scroll to position [901, 0]
click at [179, 142] on div "FULL EXTERIOR PAINT ACCORDING TO PROVIDED GUIDELINES. ENSURE VENTS ALONG SOFFIT…" at bounding box center [176, 152] width 110 height 47
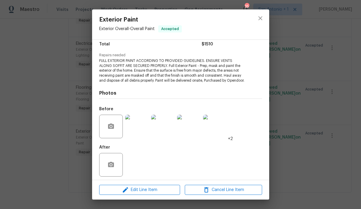
scroll to position [53, 0]
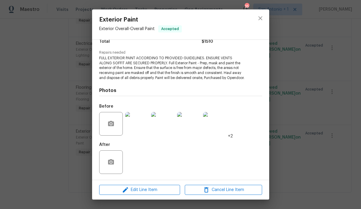
click at [200, 124] on div at bounding box center [189, 123] width 26 height 31
click at [217, 124] on img at bounding box center [215, 124] width 24 height 24
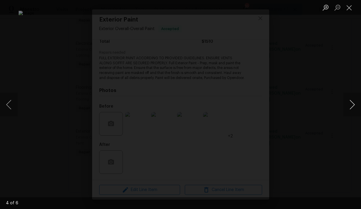
click at [351, 105] on button "Next image" at bounding box center [352, 105] width 18 height 24
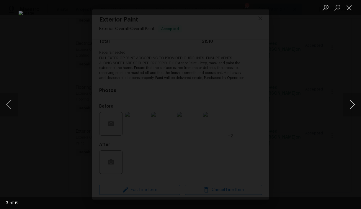
click at [351, 105] on button "Next image" at bounding box center [352, 105] width 18 height 24
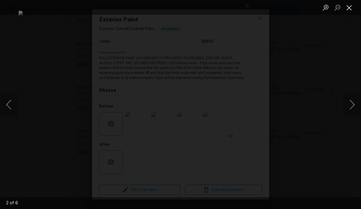
click at [349, 9] on button "Close lightbox" at bounding box center [349, 7] width 12 height 10
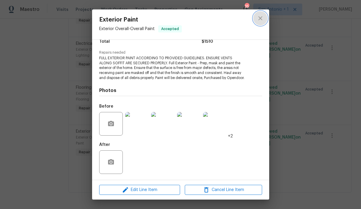
click at [260, 19] on icon "close" at bounding box center [259, 18] width 7 height 7
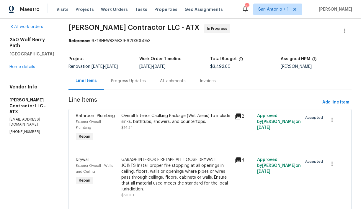
scroll to position [0, 0]
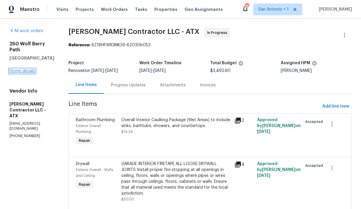
click at [24, 69] on link "Home details" at bounding box center [22, 71] width 26 height 4
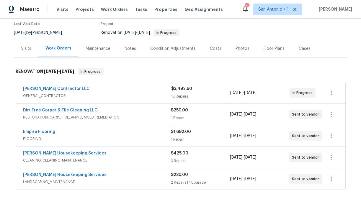
scroll to position [60, 0]
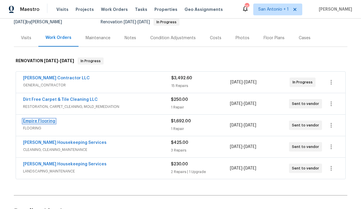
click at [45, 121] on link "Empire Flooring" at bounding box center [39, 121] width 32 height 4
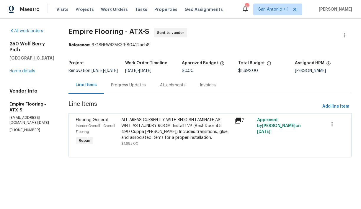
click at [140, 88] on div "Progress Updates" at bounding box center [128, 85] width 35 height 6
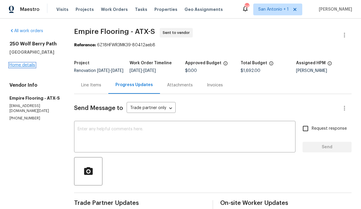
click at [29, 66] on link "Home details" at bounding box center [22, 65] width 26 height 4
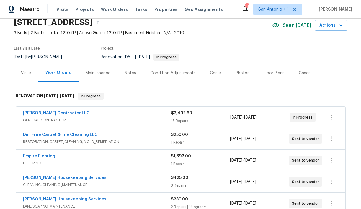
scroll to position [23, 0]
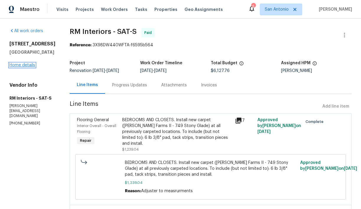
click at [24, 67] on link "Home details" at bounding box center [22, 65] width 26 height 4
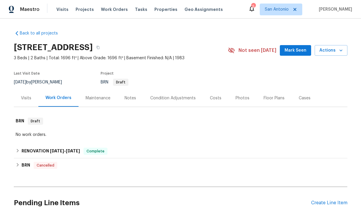
click at [296, 47] on span "Mark Seen" at bounding box center [295, 50] width 22 height 7
click at [27, 99] on div "Visits" at bounding box center [26, 98] width 10 height 6
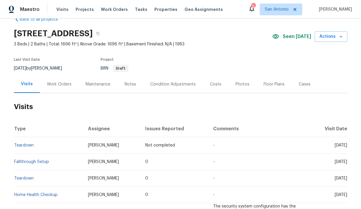
scroll to position [14, 0]
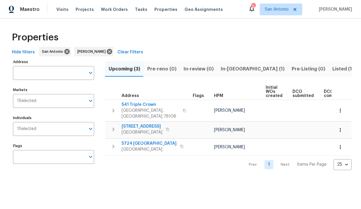
click at [227, 70] on span "In-[GEOGRAPHIC_DATA] (1)" at bounding box center [253, 69] width 64 height 8
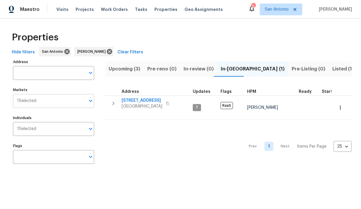
click at [91, 104] on icon "Open" at bounding box center [90, 100] width 7 height 7
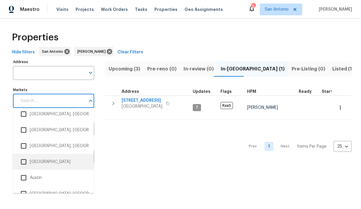
scroll to position [24, 0]
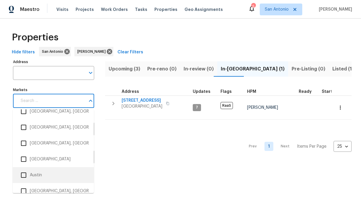
click at [36, 175] on li "Austin" at bounding box center [53, 175] width 72 height 12
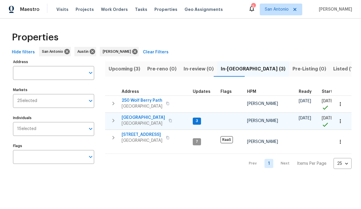
click at [142, 117] on span "[GEOGRAPHIC_DATA]" at bounding box center [142, 118] width 43 height 6
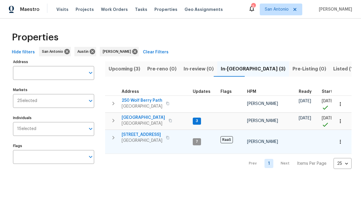
click at [143, 136] on span "526 Radiance Ave" at bounding box center [141, 135] width 41 height 6
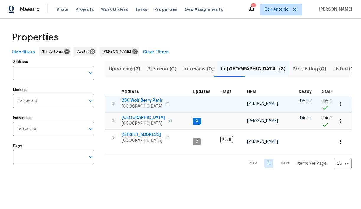
click at [148, 100] on span "250 Wolf Berry Path" at bounding box center [141, 101] width 41 height 6
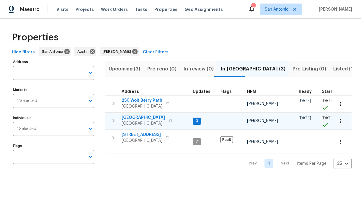
click at [160, 117] on span "[GEOGRAPHIC_DATA]" at bounding box center [142, 118] width 43 height 6
click at [340, 121] on icon "button" at bounding box center [340, 121] width 6 height 6
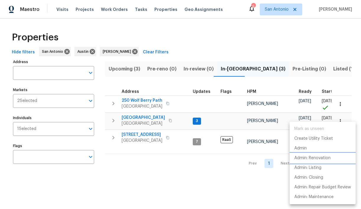
click at [323, 157] on p "Admin: Renovation" at bounding box center [312, 158] width 36 height 6
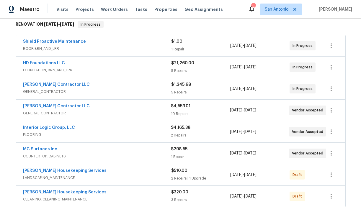
scroll to position [98, 0]
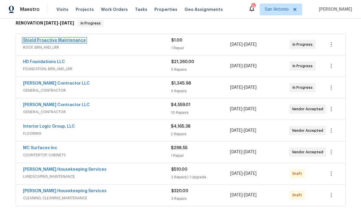
click at [69, 42] on link "Shield Proactive Maintenance" at bounding box center [54, 40] width 63 height 4
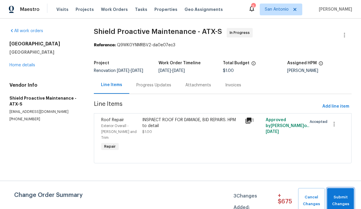
click at [334, 194] on span "Submit Changes" at bounding box center [340, 201] width 21 height 14
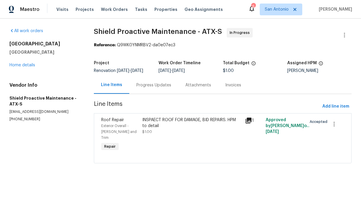
click at [160, 88] on div "Progress Updates" at bounding box center [153, 85] width 35 height 6
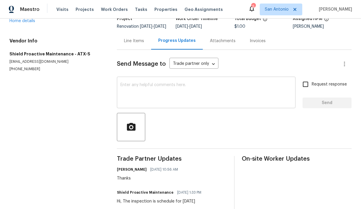
scroll to position [37, 0]
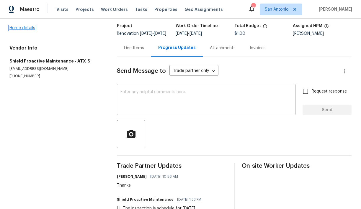
click at [24, 29] on link "Home details" at bounding box center [22, 28] width 26 height 4
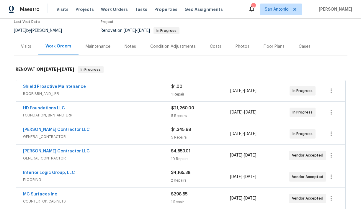
scroll to position [57, 0]
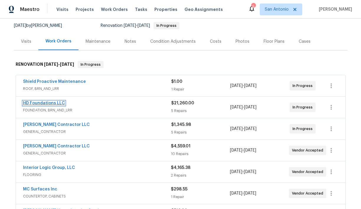
click at [49, 103] on link "HD Foundations LLC" at bounding box center [44, 103] width 42 height 4
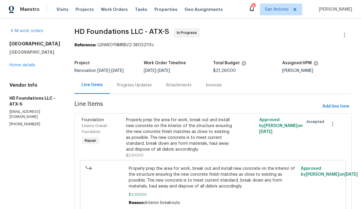
click at [137, 87] on div "Progress Updates" at bounding box center [134, 85] width 35 height 6
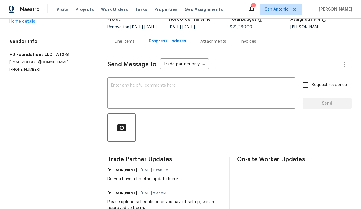
scroll to position [48, 0]
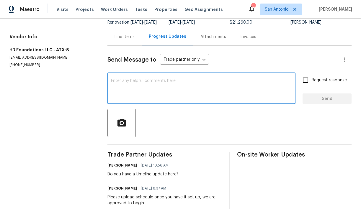
click at [172, 89] on textarea at bounding box center [201, 89] width 181 height 21
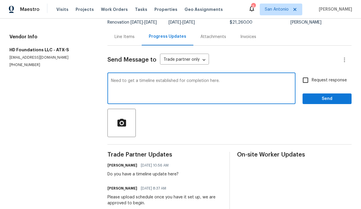
type textarea "Need to get a timeline established for completion here."
click at [318, 103] on span "Send" at bounding box center [327, 98] width 40 height 7
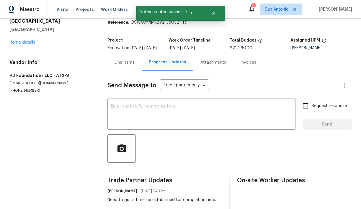
scroll to position [22, 0]
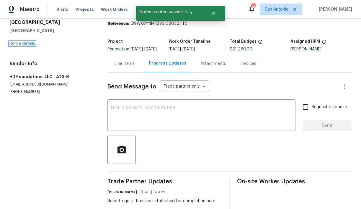
click at [23, 44] on link "Home details" at bounding box center [22, 44] width 26 height 4
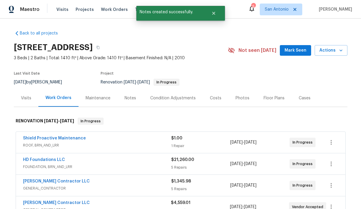
click at [128, 98] on div "Notes" at bounding box center [129, 98] width 11 height 6
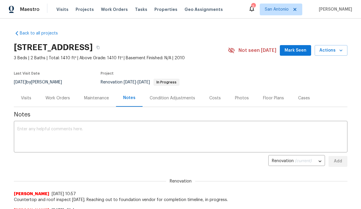
scroll to position [18, 0]
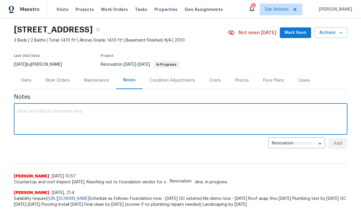
click at [119, 111] on textarea at bounding box center [180, 119] width 326 height 21
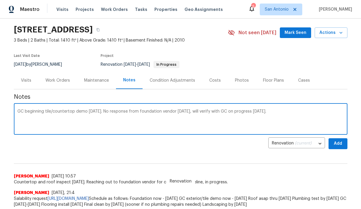
type textarea "GC beginning tile/countertop demo [DATE]. No response from foundation vendor [D…"
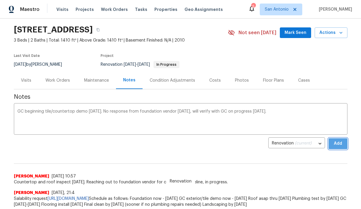
click at [335, 141] on span "Add" at bounding box center [337, 143] width 9 height 7
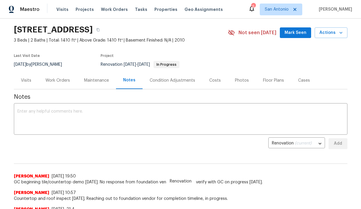
click at [299, 32] on span "Mark Seen" at bounding box center [295, 32] width 22 height 7
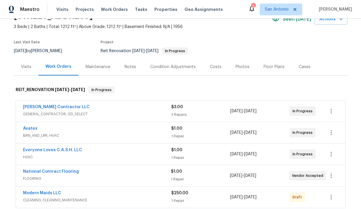
scroll to position [34, 0]
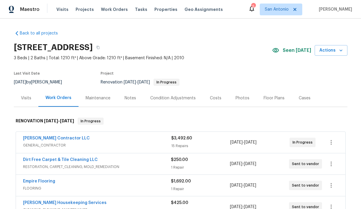
click at [127, 95] on div "Notes" at bounding box center [129, 98] width 11 height 6
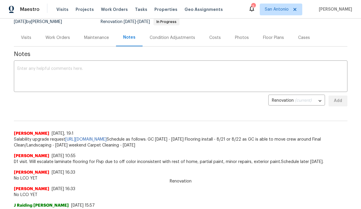
scroll to position [61, 0]
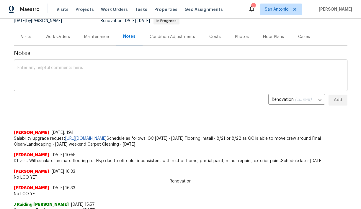
click at [261, 138] on span "Salability upgrade request https://opendoor.slack.com/archives/C02LY0HEAMQ/p175…" at bounding box center [180, 142] width 333 height 12
click at [260, 138] on span "Salability upgrade request https://opendoor.slack.com/archives/C02LY0HEAMQ/p175…" at bounding box center [180, 142] width 333 height 12
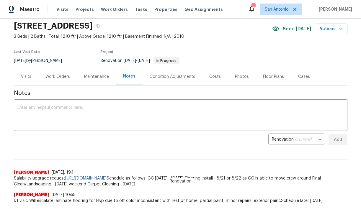
scroll to position [6, 0]
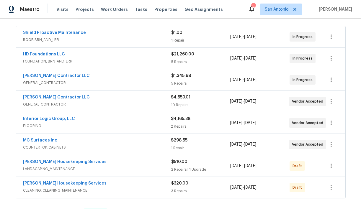
scroll to position [107, 0]
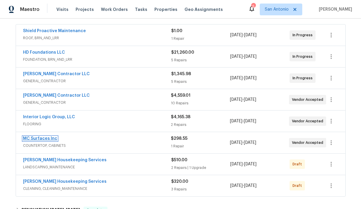
click at [48, 139] on link "MC Surfaces Inc" at bounding box center [40, 138] width 34 height 4
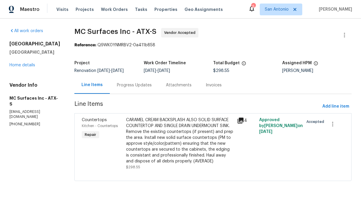
click at [132, 84] on div "Progress Updates" at bounding box center [134, 85] width 35 height 6
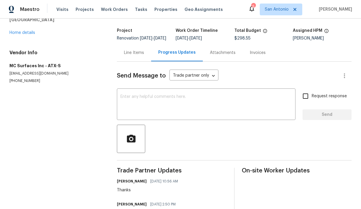
scroll to position [23, 0]
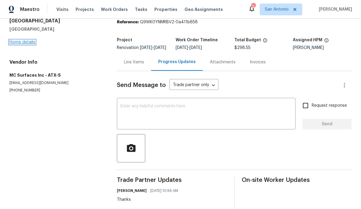
click at [27, 43] on link "Home details" at bounding box center [22, 42] width 26 height 4
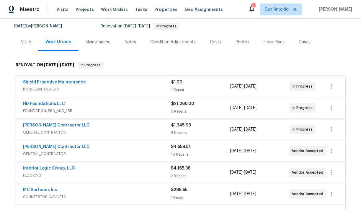
scroll to position [58, 0]
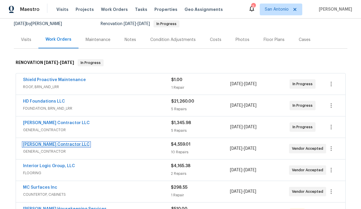
click at [61, 144] on link "[PERSON_NAME] Contractor LLC" at bounding box center [56, 144] width 67 height 4
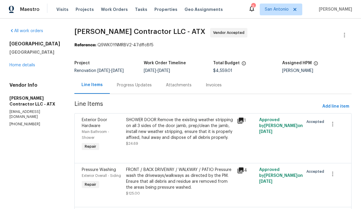
click at [142, 87] on div "Progress Updates" at bounding box center [134, 85] width 35 height 6
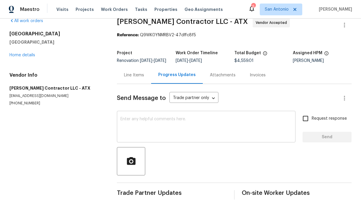
scroll to position [14, 0]
click at [24, 53] on link "Home details" at bounding box center [22, 55] width 26 height 4
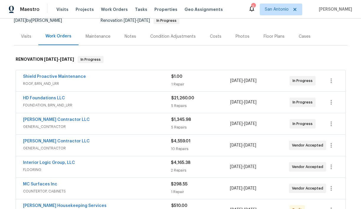
scroll to position [64, 0]
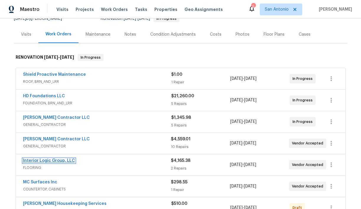
click at [57, 160] on link "Interior Logic Group, LLC" at bounding box center [49, 161] width 52 height 4
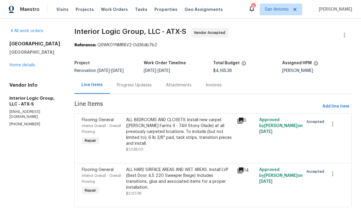
click at [143, 88] on div "Progress Updates" at bounding box center [134, 85] width 35 height 6
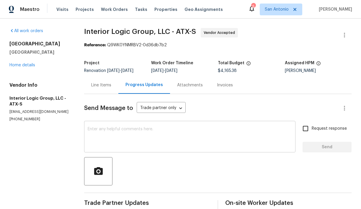
click at [134, 130] on textarea at bounding box center [190, 137] width 204 height 21
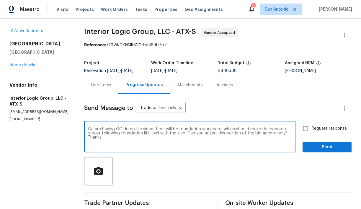
click at [285, 133] on textarea "We are having GC demo tile since there will be foundation work here, which shou…" at bounding box center [190, 137] width 204 height 21
type textarea "We are having GC demo tile since there will be foundation work here, which shou…"
click at [316, 147] on span "Send" at bounding box center [327, 147] width 40 height 7
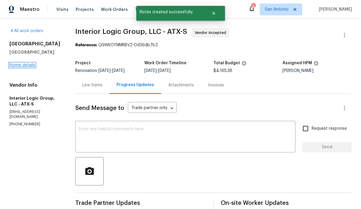
click at [24, 65] on link "Home details" at bounding box center [22, 65] width 26 height 4
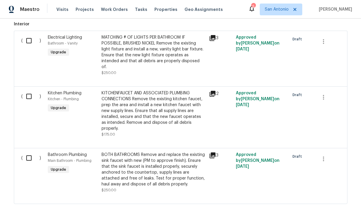
scroll to position [349, 0]
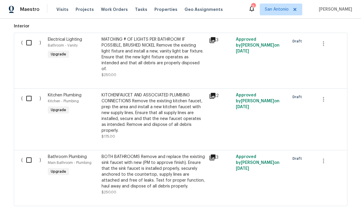
click at [29, 94] on input "checkbox" at bounding box center [31, 98] width 17 height 12
checkbox input "true"
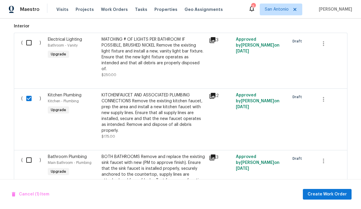
click at [29, 43] on input "checkbox" at bounding box center [31, 43] width 17 height 12
click at [188, 57] on div "MATCHING # OF LIGHTS PER BATHROOM IF POSSIBLE, BRUSHED NICKEL Remove the existi…" at bounding box center [153, 54] width 104 height 35
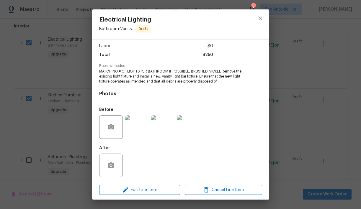
scroll to position [41, 0]
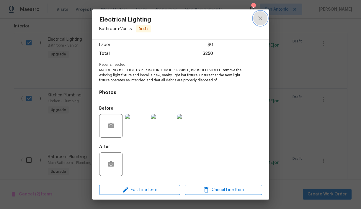
click at [260, 20] on icon "close" at bounding box center [259, 18] width 7 height 7
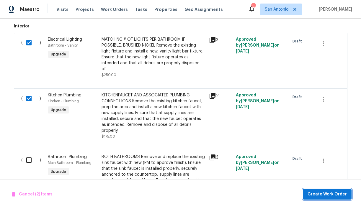
click at [321, 192] on span "Create Work Order" at bounding box center [326, 194] width 39 height 7
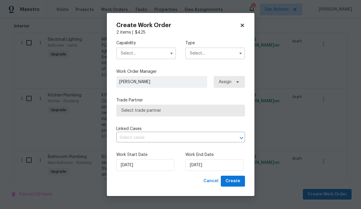
checkbox input "false"
click at [155, 54] on input "text" at bounding box center [146, 53] width 60 height 12
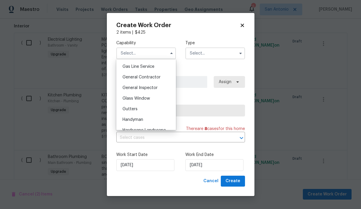
scroll to position [273, 0]
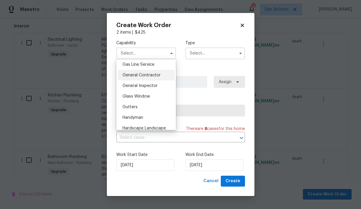
click at [147, 75] on span "General Contractor" at bounding box center [141, 75] width 38 height 4
type input "General Contractor"
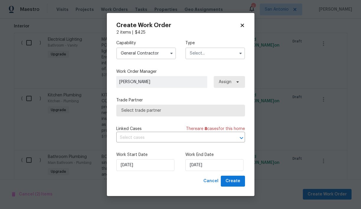
click at [205, 50] on input "text" at bounding box center [215, 53] width 60 height 12
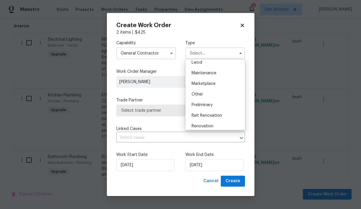
scroll to position [91, 0]
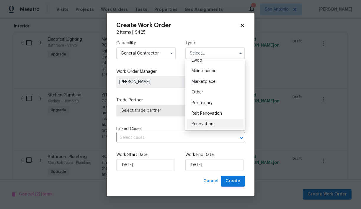
click at [206, 121] on div "Renovation" at bounding box center [215, 124] width 57 height 11
type input "Renovation"
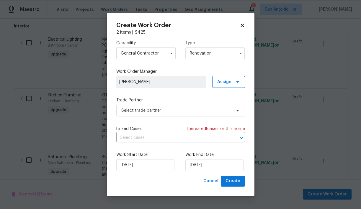
scroll to position [0, 0]
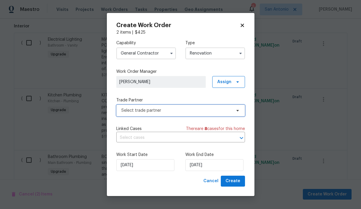
click at [180, 114] on span "Select trade partner" at bounding box center [180, 111] width 129 height 12
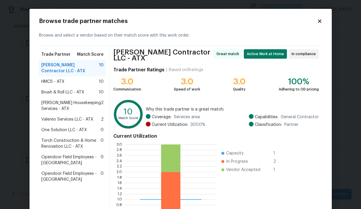
scroll to position [53, 0]
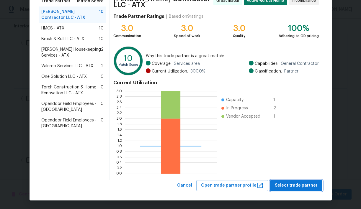
click at [299, 189] on button "Select trade partner" at bounding box center [296, 185] width 52 height 11
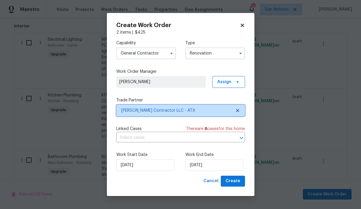
scroll to position [0, 0]
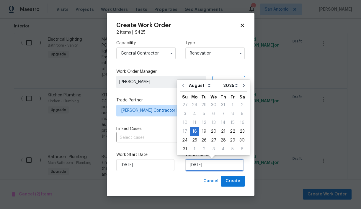
click at [213, 167] on input "[DATE]" at bounding box center [214, 165] width 58 height 12
click at [229, 132] on div "22" at bounding box center [232, 131] width 9 height 8
type input "[DATE]"
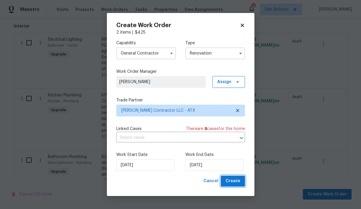
click at [237, 179] on span "Create" at bounding box center [232, 180] width 15 height 7
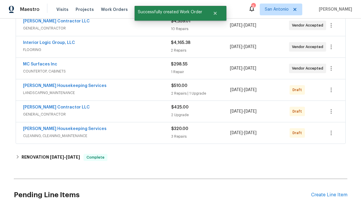
scroll to position [180, 0]
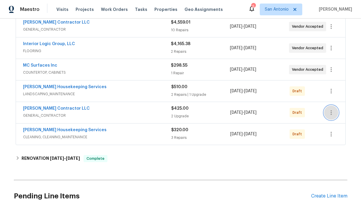
click at [332, 114] on icon "button" at bounding box center [330, 112] width 7 height 7
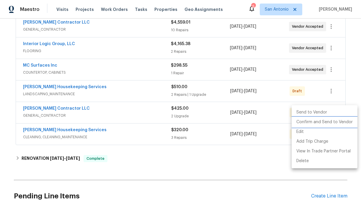
click at [330, 124] on li "Confirm and Send to Vendor" at bounding box center [324, 122] width 66 height 10
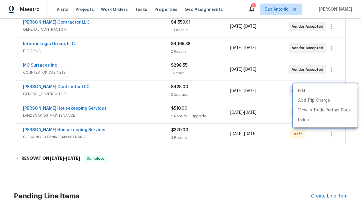
click at [108, 51] on div at bounding box center [180, 104] width 361 height 209
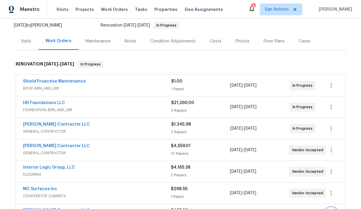
scroll to position [57, 0]
click at [124, 43] on div "Notes" at bounding box center [129, 42] width 11 height 6
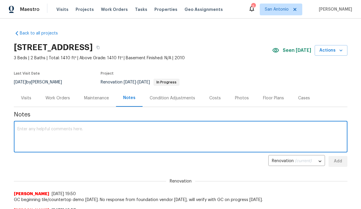
click at [114, 131] on textarea at bounding box center [180, 137] width 326 height 21
type textarea "Partial approval on upgrades."
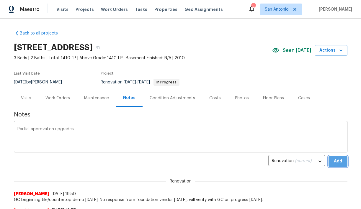
click at [337, 161] on span "Add" at bounding box center [337, 161] width 9 height 7
